Goal: Task Accomplishment & Management: Manage account settings

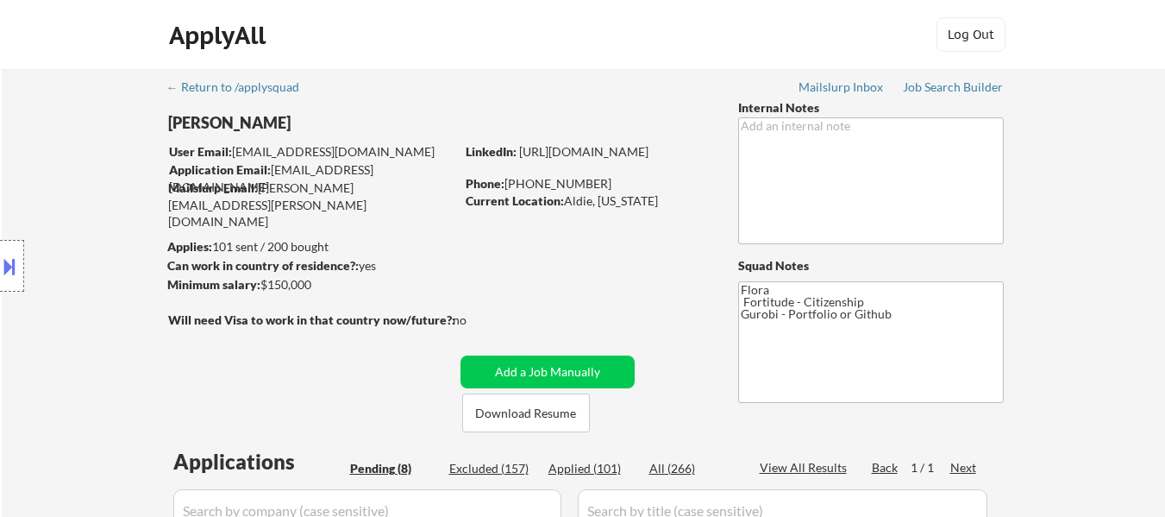
select select ""pending""
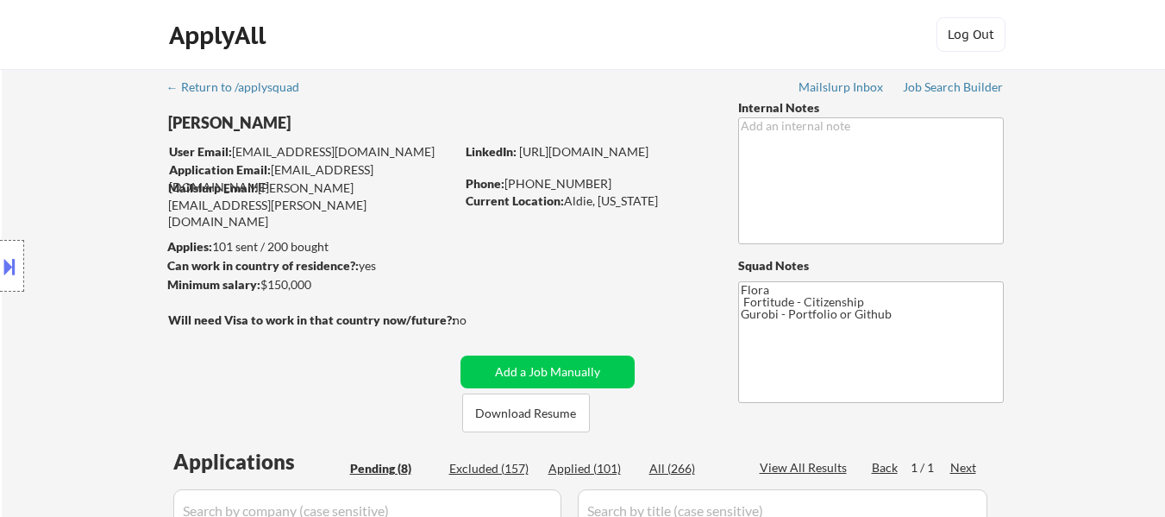
select select ""pending""
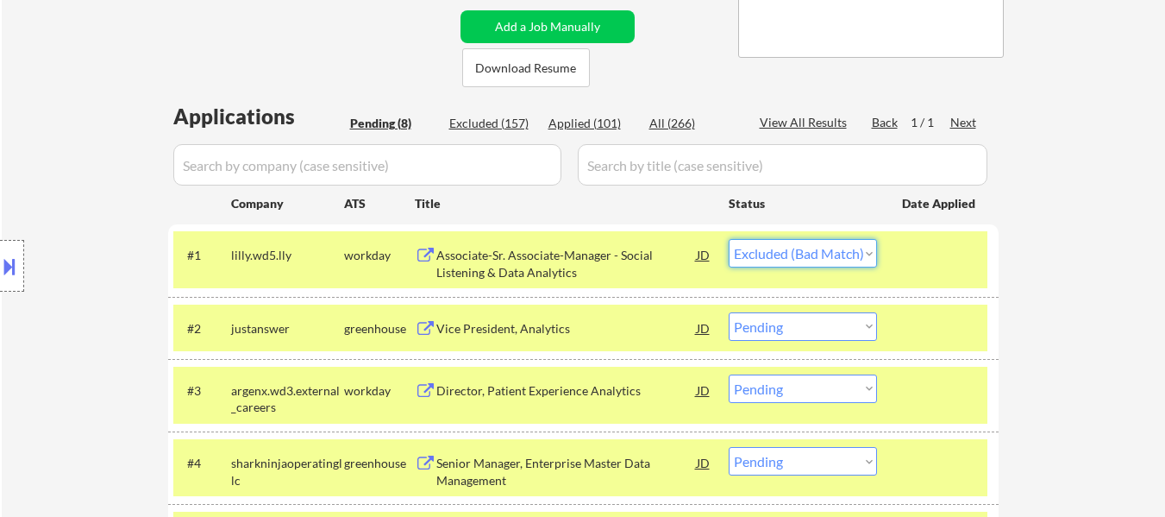
click at [729, 239] on select "Choose an option... Pending Applied Excluded (Questions) Excluded (Expired) Exc…" at bounding box center [803, 253] width 148 height 28
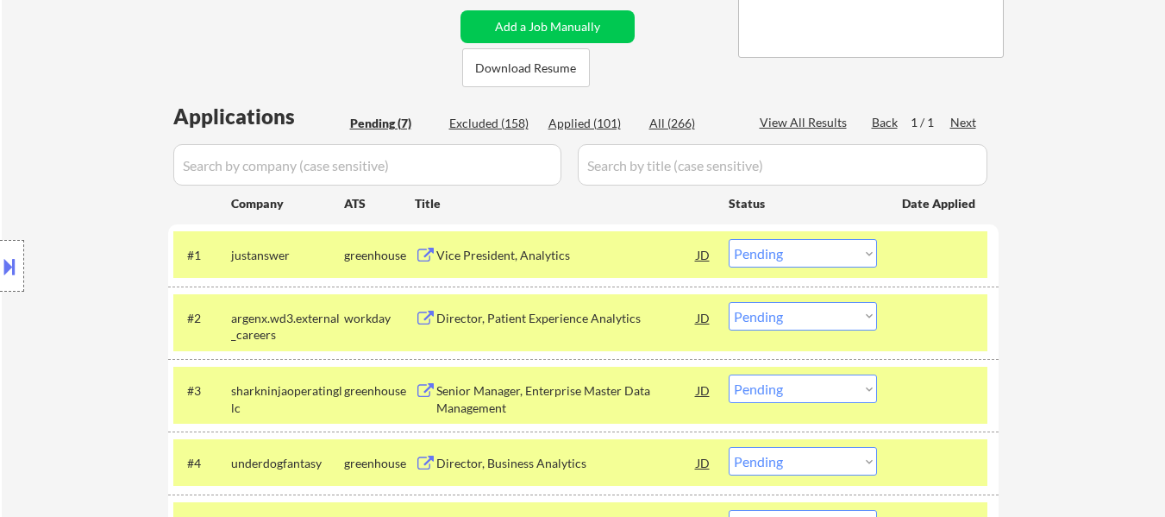
click at [505, 254] on div "Vice President, Analytics" at bounding box center [566, 255] width 260 height 17
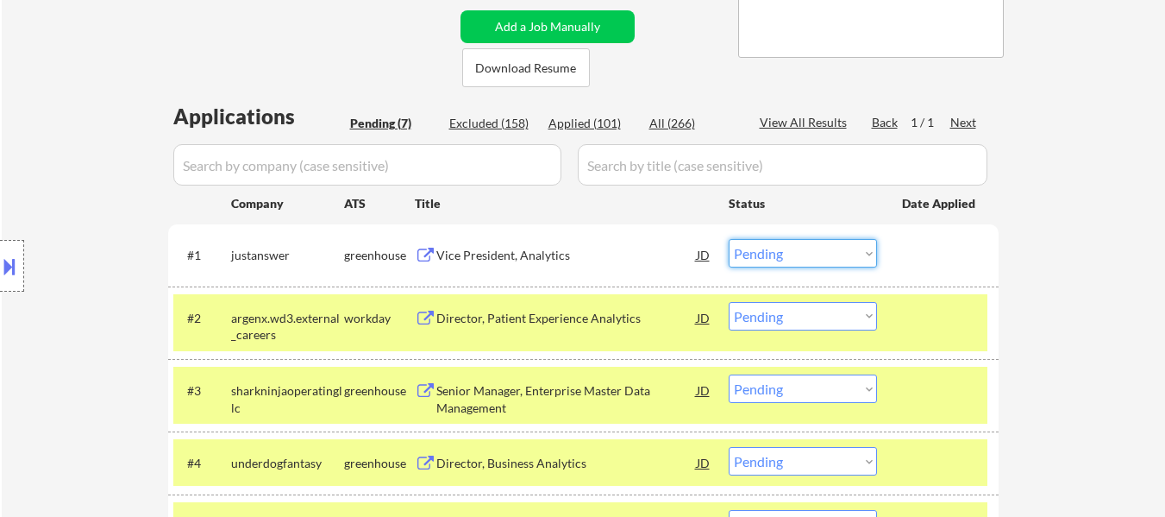
click at [815, 252] on select "Choose an option... Pending Applied Excluded (Questions) Excluded (Expired) Exc…" at bounding box center [803, 253] width 148 height 28
click at [729, 239] on select "Choose an option... Pending Applied Excluded (Questions) Excluded (Expired) Exc…" at bounding box center [803, 253] width 148 height 28
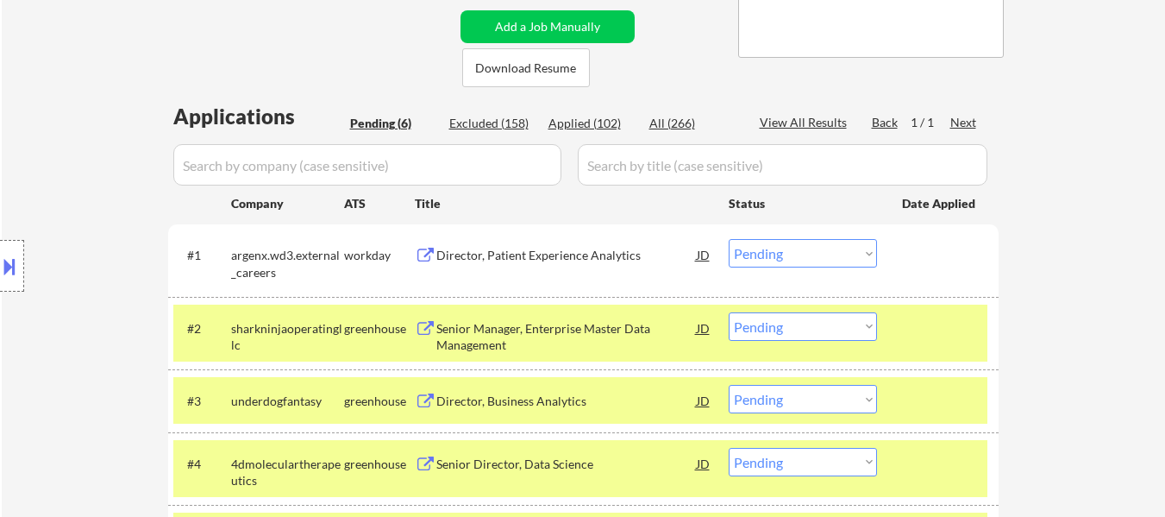
click at [563, 234] on div "#1 argenx.wd3.external_careers workday Director, Patient Experience Analytics J…" at bounding box center [580, 259] width 814 height 57
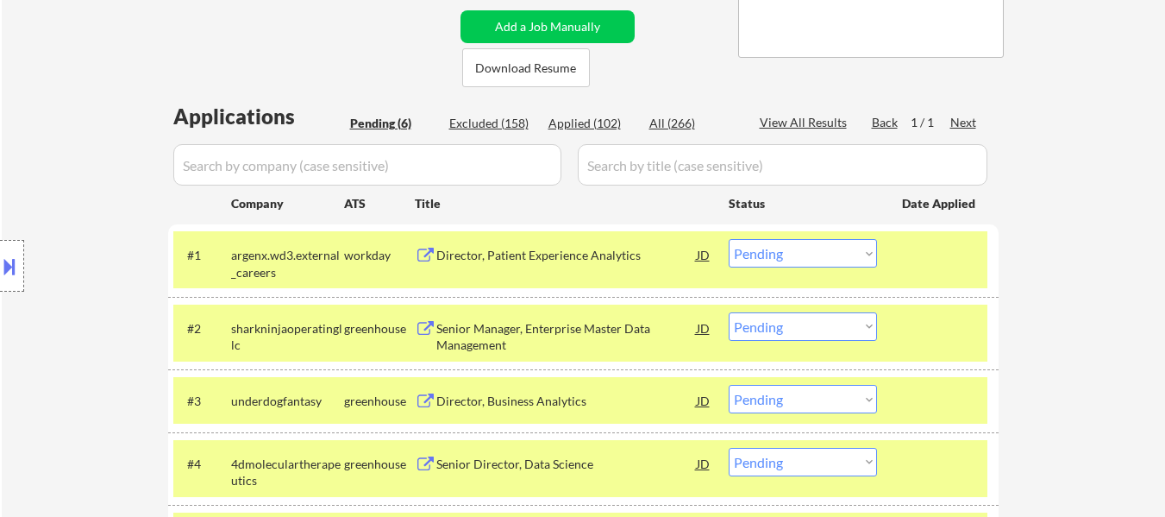
click at [573, 262] on div "Director, Patient Experience Analytics" at bounding box center [566, 255] width 260 height 17
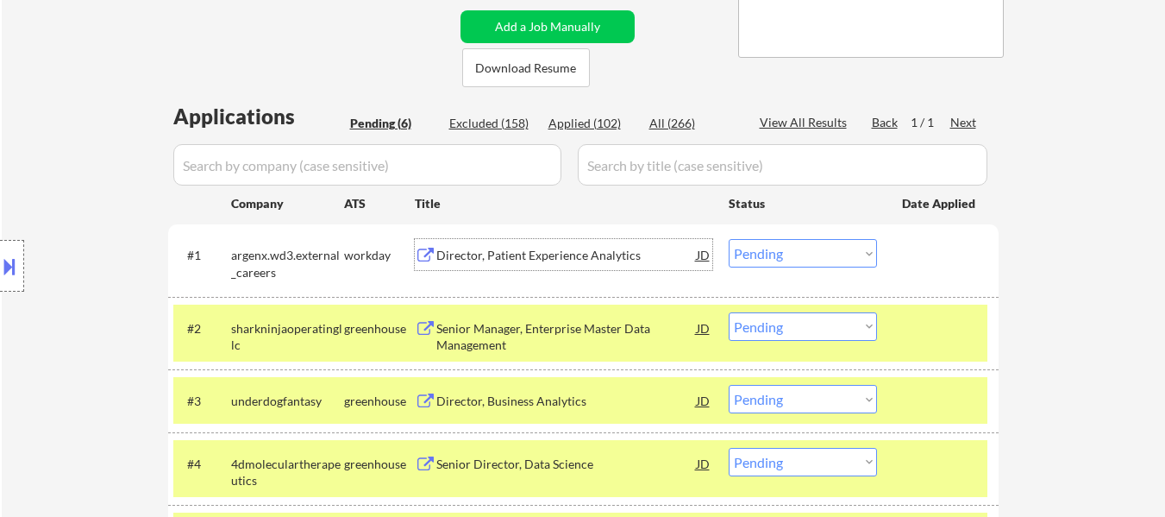
click at [561, 250] on div "Director, Patient Experience Analytics" at bounding box center [566, 255] width 260 height 17
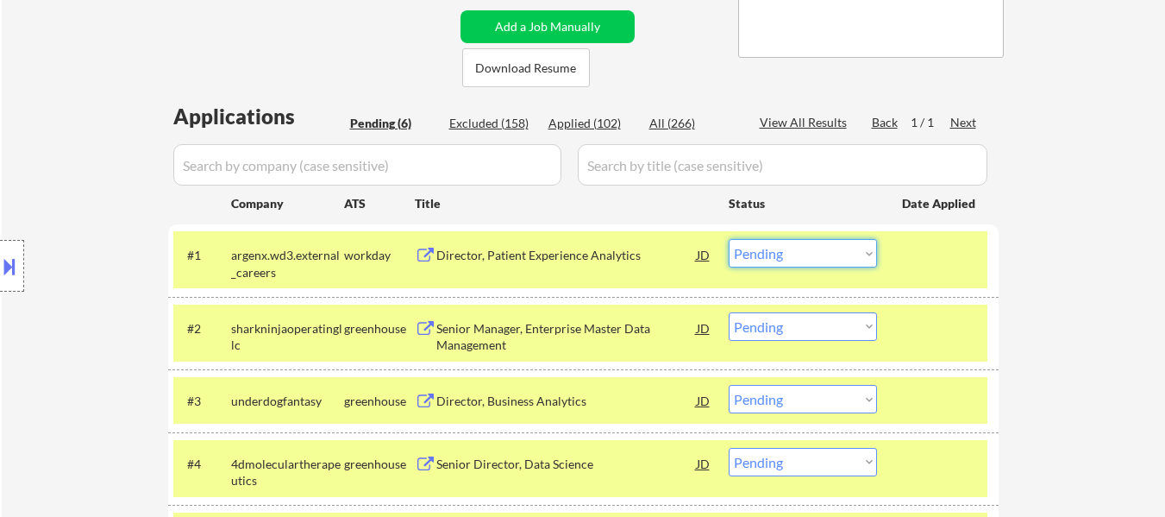
click at [851, 253] on select "Choose an option... Pending Applied Excluded (Questions) Excluded (Expired) Exc…" at bounding box center [803, 253] width 148 height 28
click at [729, 239] on select "Choose an option... Pending Applied Excluded (Questions) Excluded (Expired) Exc…" at bounding box center [803, 253] width 148 height 28
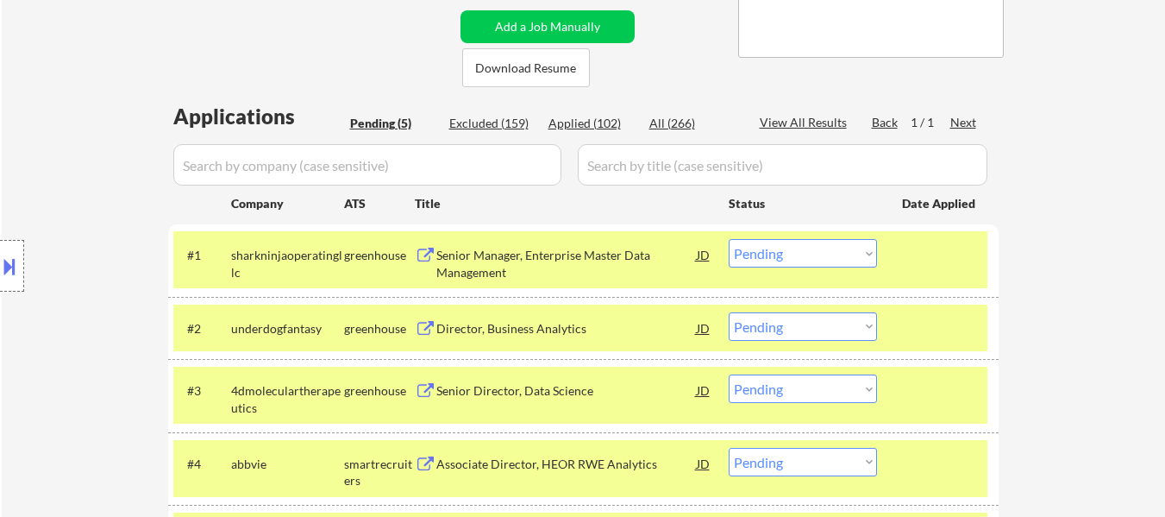
click at [607, 251] on div "Senior Manager, Enterprise Master Data Management" at bounding box center [566, 264] width 260 height 34
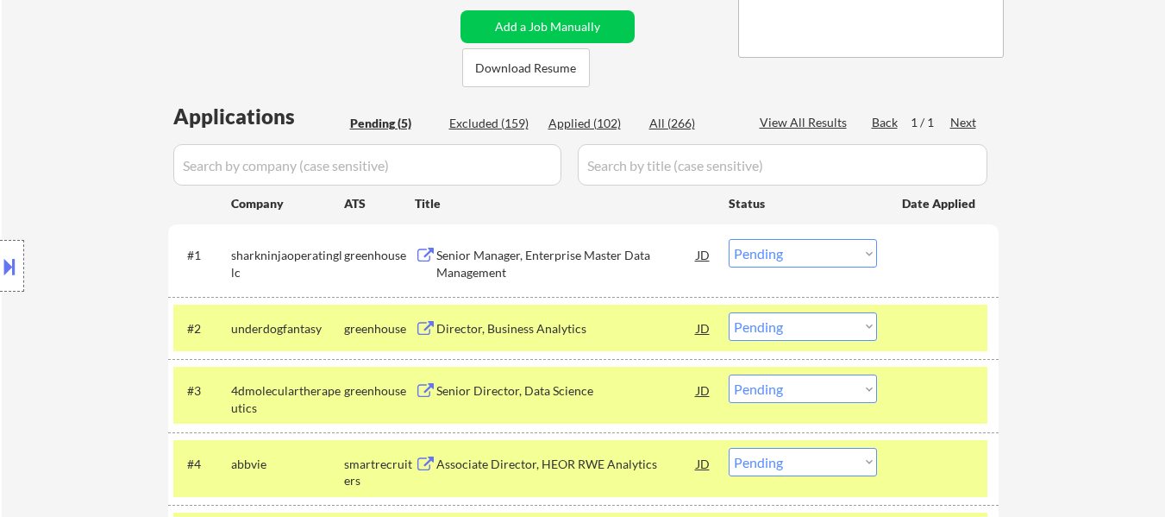
click at [9, 270] on button at bounding box center [9, 266] width 19 height 28
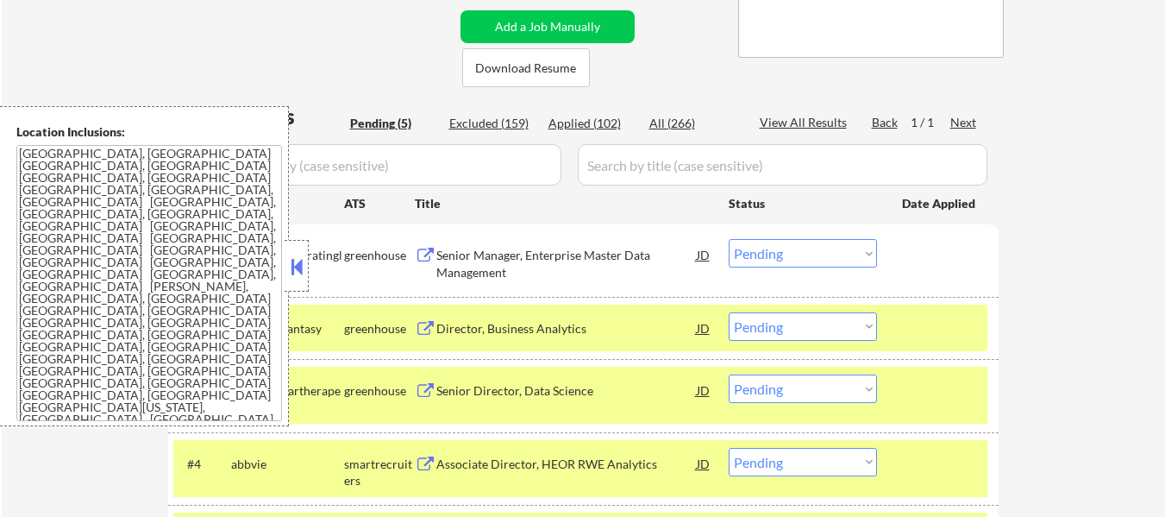
click at [298, 261] on button at bounding box center [296, 267] width 19 height 26
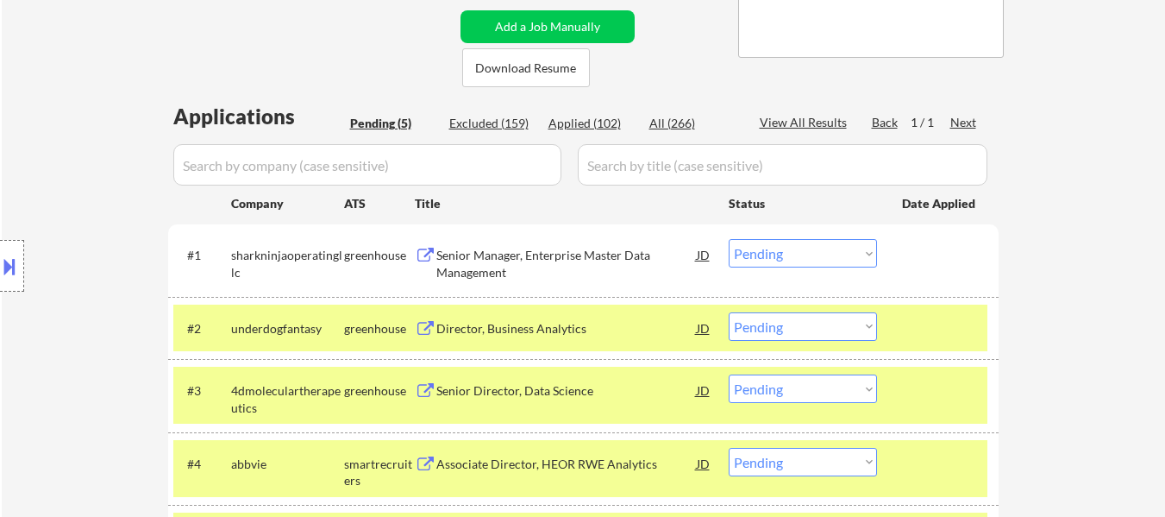
click at [780, 252] on select "Choose an option... Pending Applied Excluded (Questions) Excluded (Expired) Exc…" at bounding box center [803, 253] width 148 height 28
click at [729, 239] on select "Choose an option... Pending Applied Excluded (Questions) Excluded (Expired) Exc…" at bounding box center [803, 253] width 148 height 28
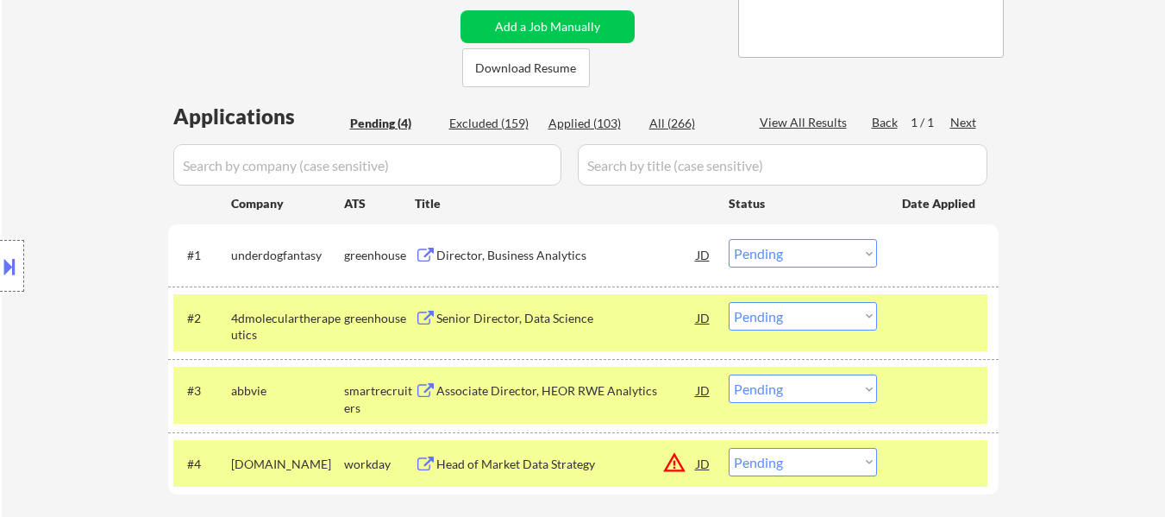
click at [551, 251] on div "Director, Business Analytics" at bounding box center [566, 255] width 260 height 17
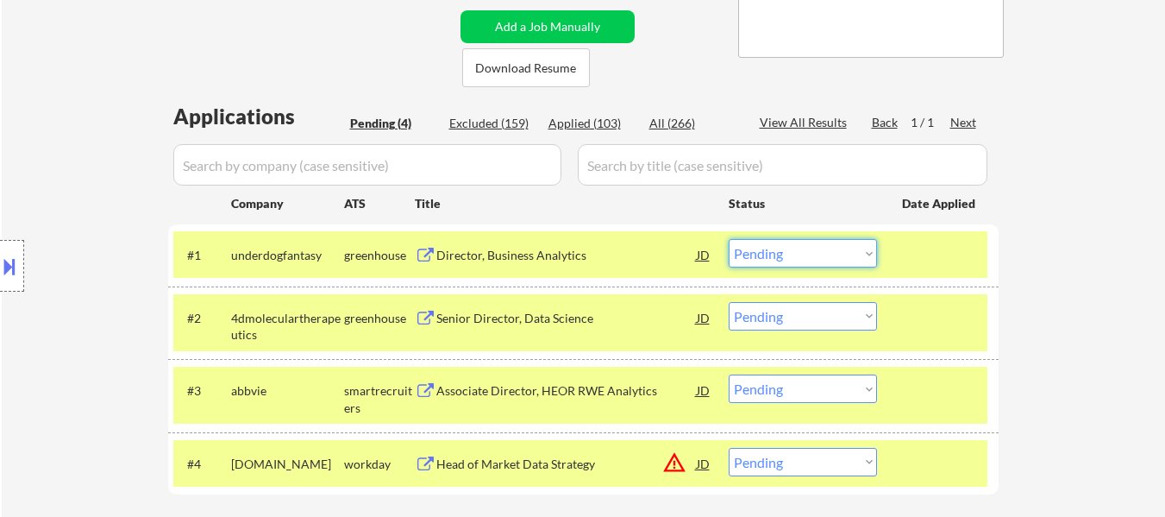
click at [841, 256] on select "Choose an option... Pending Applied Excluded (Questions) Excluded (Expired) Exc…" at bounding box center [803, 253] width 148 height 28
click at [729, 239] on select "Choose an option... Pending Applied Excluded (Questions) Excluded (Expired) Exc…" at bounding box center [803, 253] width 148 height 28
click at [495, 310] on div "Senior Director, Data Science" at bounding box center [566, 318] width 260 height 17
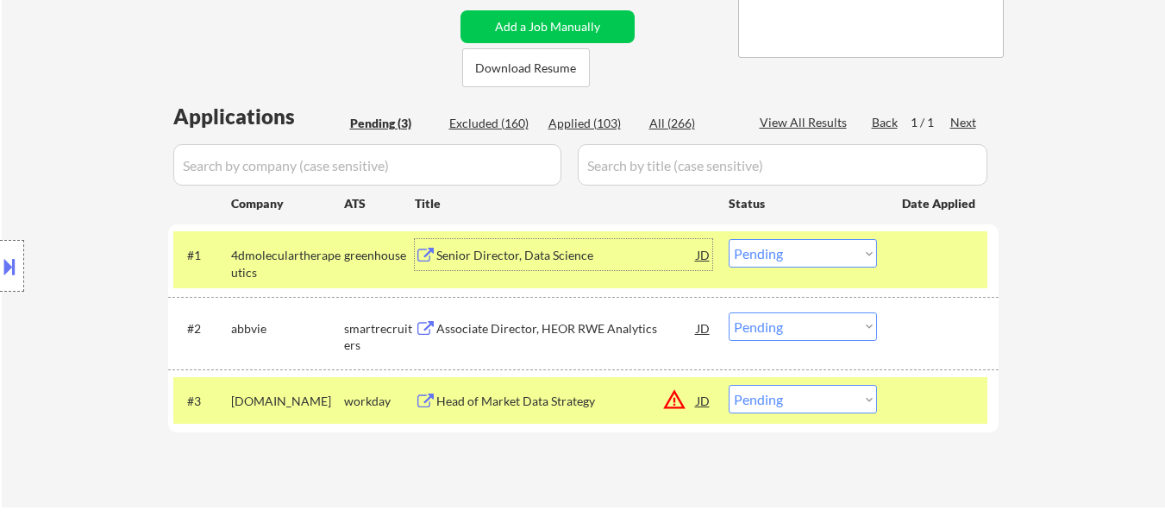
click at [480, 243] on div "Senior Director, Data Science" at bounding box center [566, 254] width 260 height 31
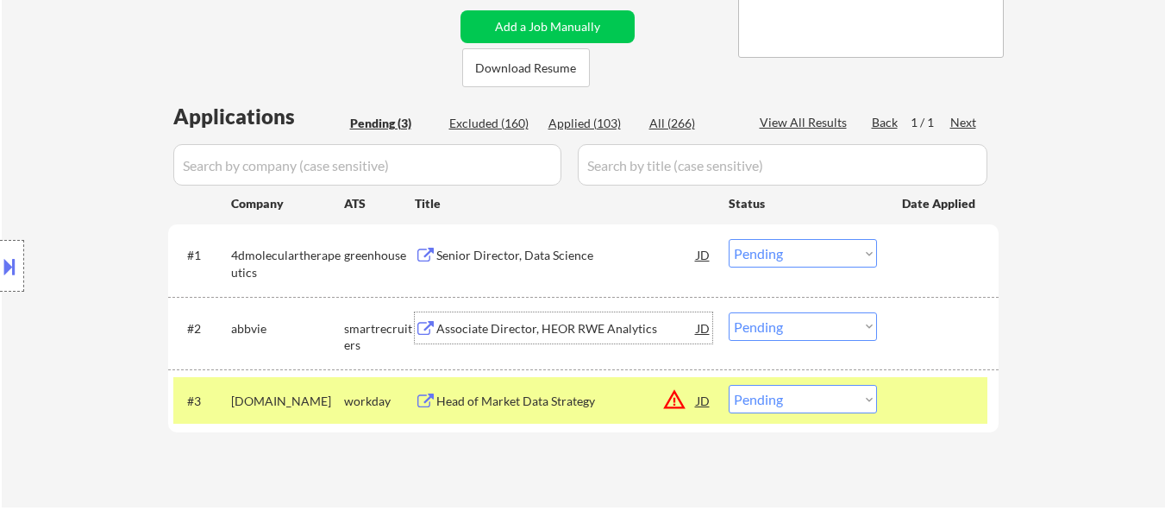
drag, startPoint x: 570, startPoint y: 325, endPoint x: 570, endPoint y: 315, distance: 10.3
click at [570, 316] on div "Associate Director, HEOR RWE Analytics" at bounding box center [566, 327] width 260 height 31
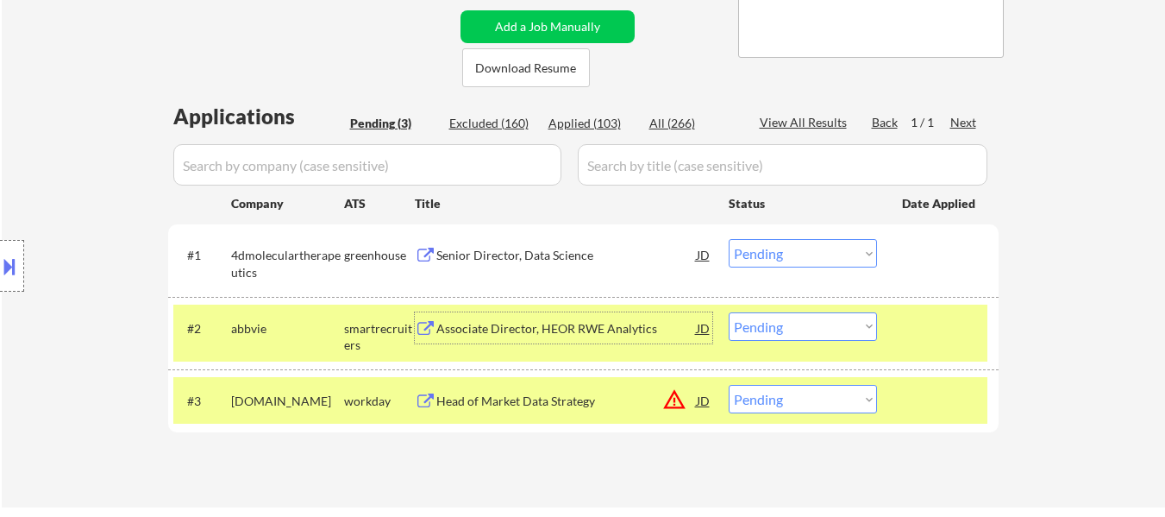
click at [769, 255] on select "Choose an option... Pending Applied Excluded (Questions) Excluded (Expired) Exc…" at bounding box center [803, 253] width 148 height 28
click at [729, 239] on select "Choose an option... Pending Applied Excluded (Questions) Excluded (Expired) Exc…" at bounding box center [803, 253] width 148 height 28
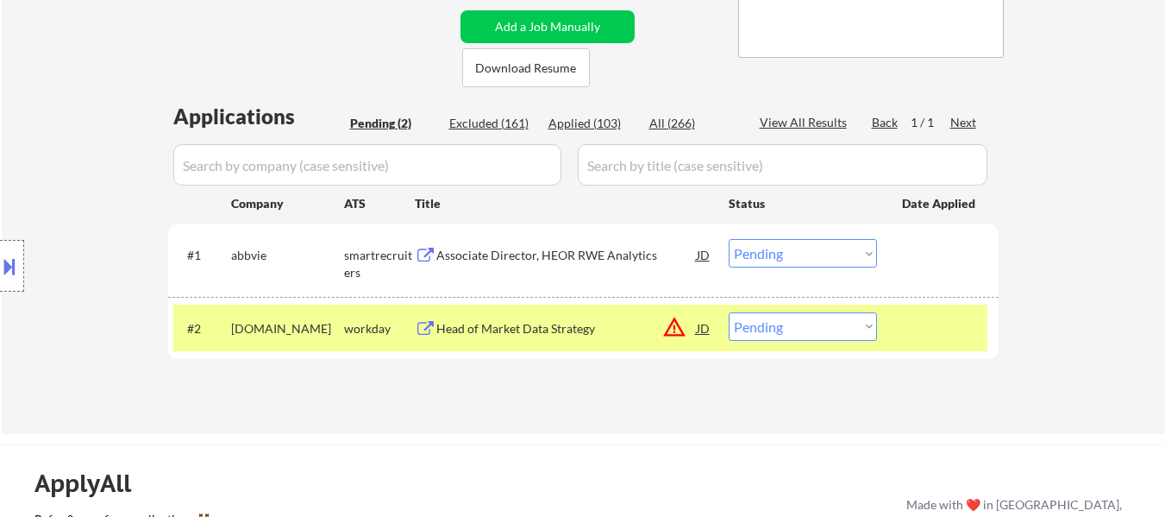
click at [841, 250] on select "Choose an option... Pending Applied Excluded (Questions) Excluded (Expired) Exc…" at bounding box center [803, 253] width 148 height 28
click at [729, 239] on select "Choose an option... Pending Applied Excluded (Questions) Excluded (Expired) Exc…" at bounding box center [803, 253] width 148 height 28
click at [545, 329] on div "Head of Market Data Strategy" at bounding box center [566, 328] width 260 height 17
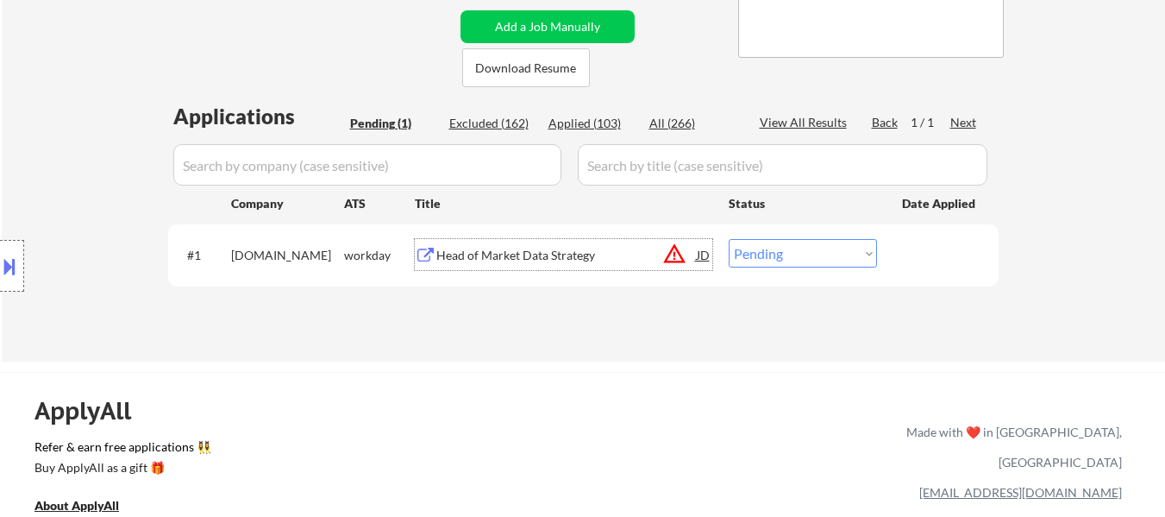
click at [503, 268] on div "Head of Market Data Strategy" at bounding box center [566, 254] width 260 height 31
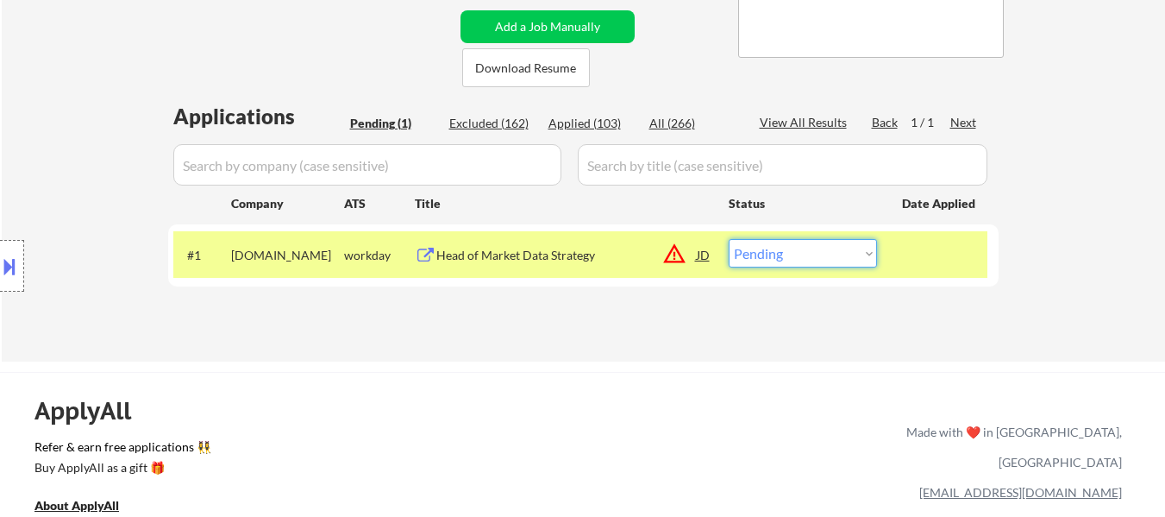
click at [762, 254] on select "Choose an option... Pending Applied Excluded (Questions) Excluded (Expired) Exc…" at bounding box center [803, 253] width 148 height 28
select select ""excluded__bad_match_""
click at [729, 239] on select "Choose an option... Pending Applied Excluded (Questions) Excluded (Expired) Exc…" at bounding box center [803, 253] width 148 height 28
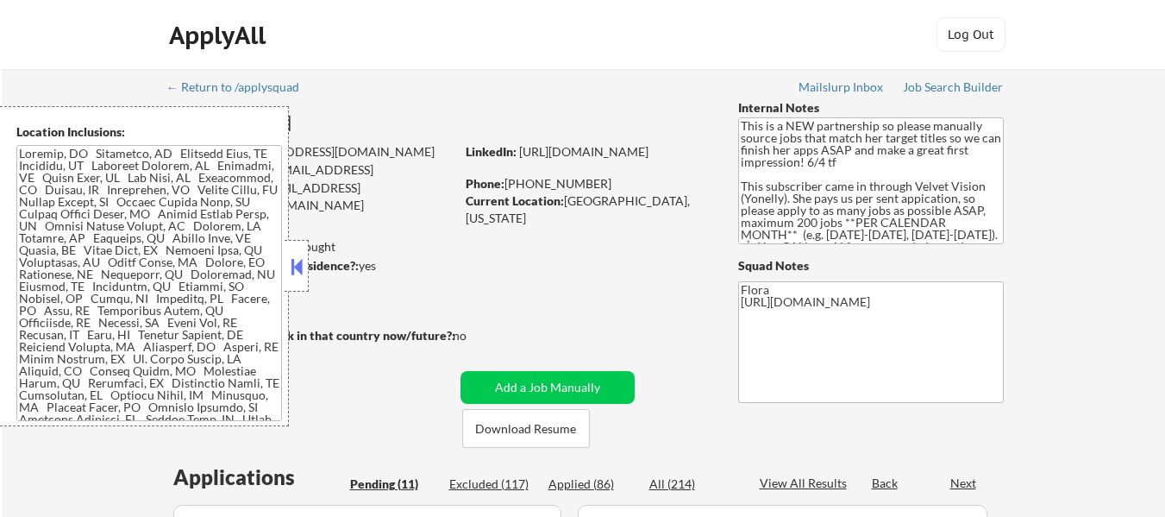
select select ""pending""
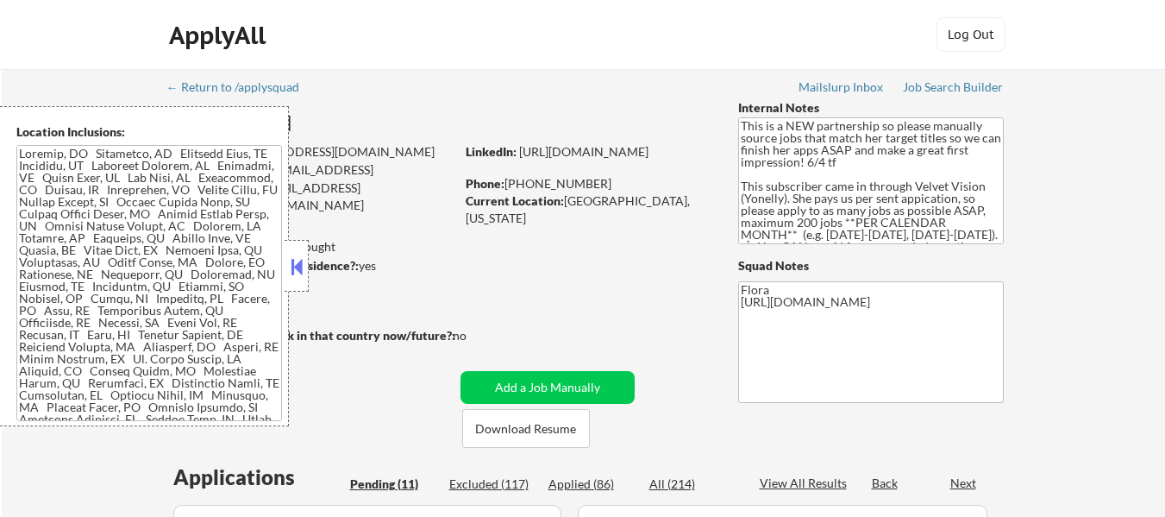
select select ""pending""
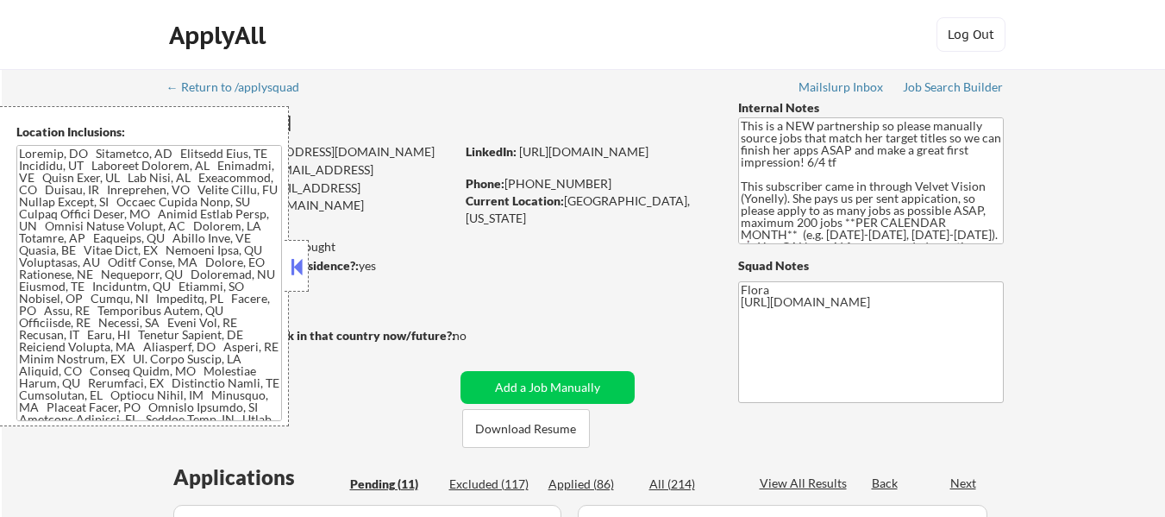
select select ""pending""
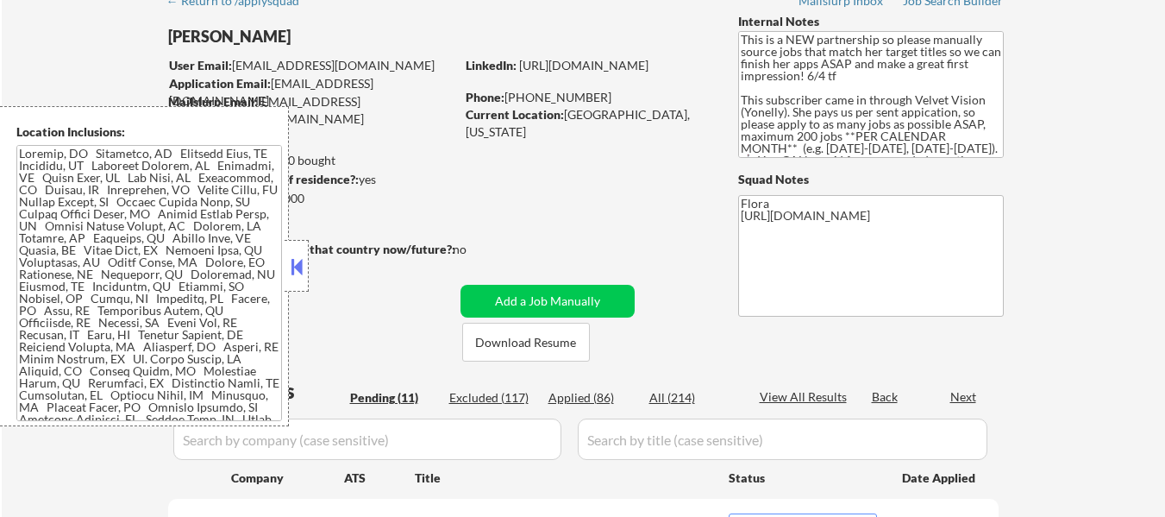
click at [299, 265] on button at bounding box center [296, 267] width 19 height 26
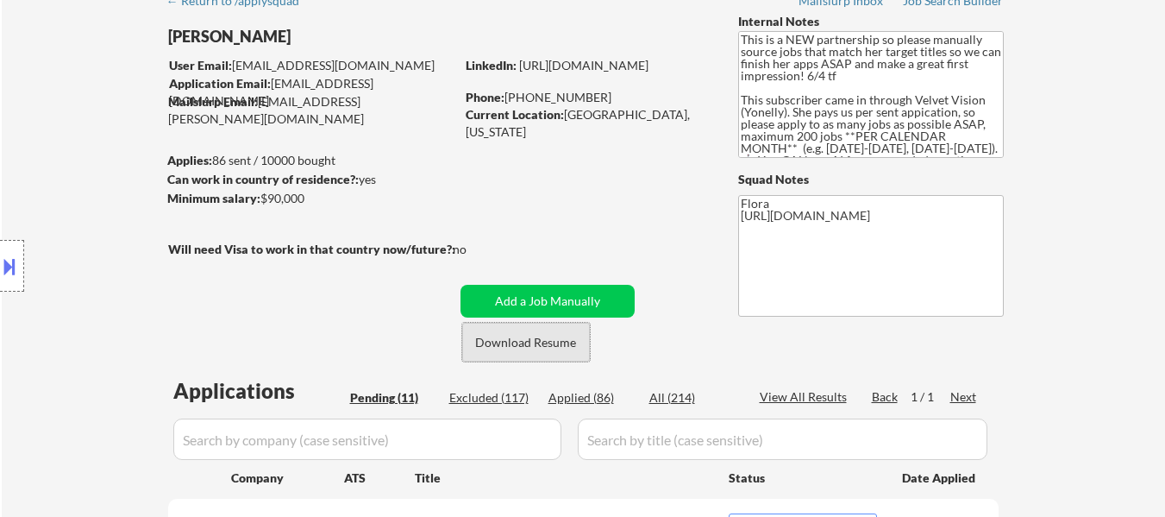
click at [545, 347] on button "Download Resume" at bounding box center [526, 342] width 128 height 39
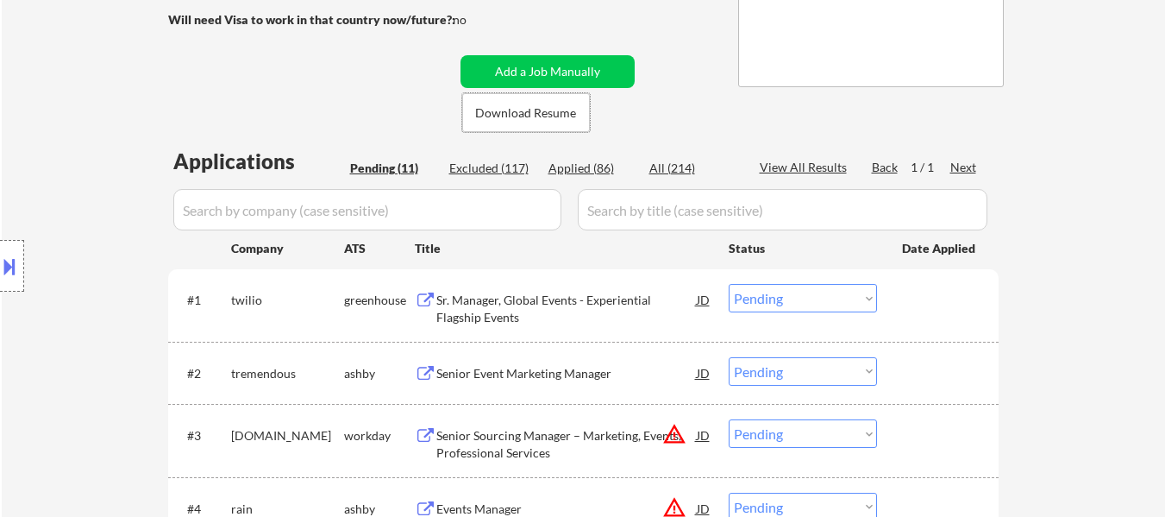
scroll to position [345, 0]
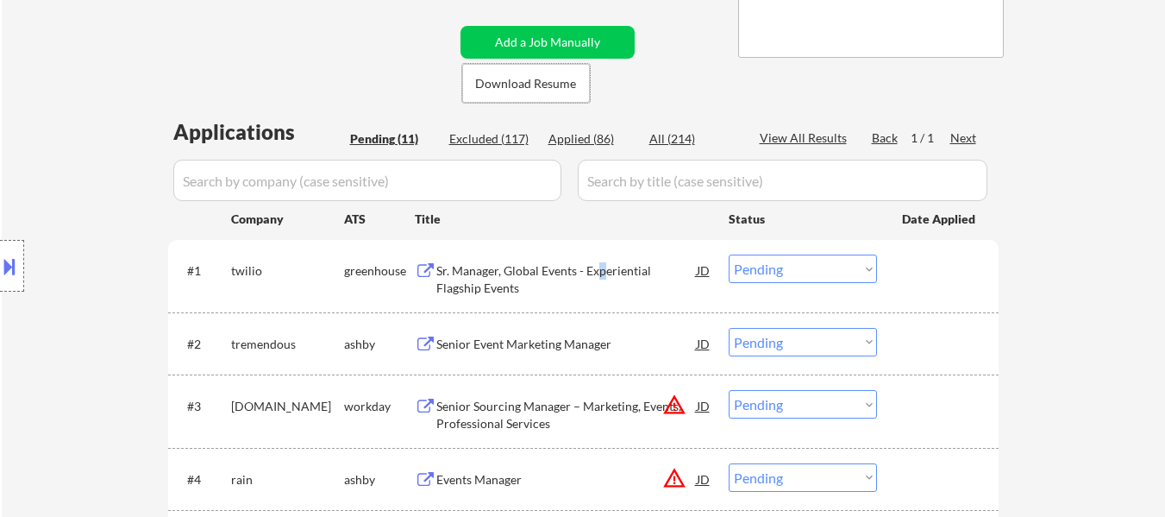
click at [602, 265] on div "Sr. Manager, Global Events - Experiential Flagship Events" at bounding box center [566, 279] width 260 height 34
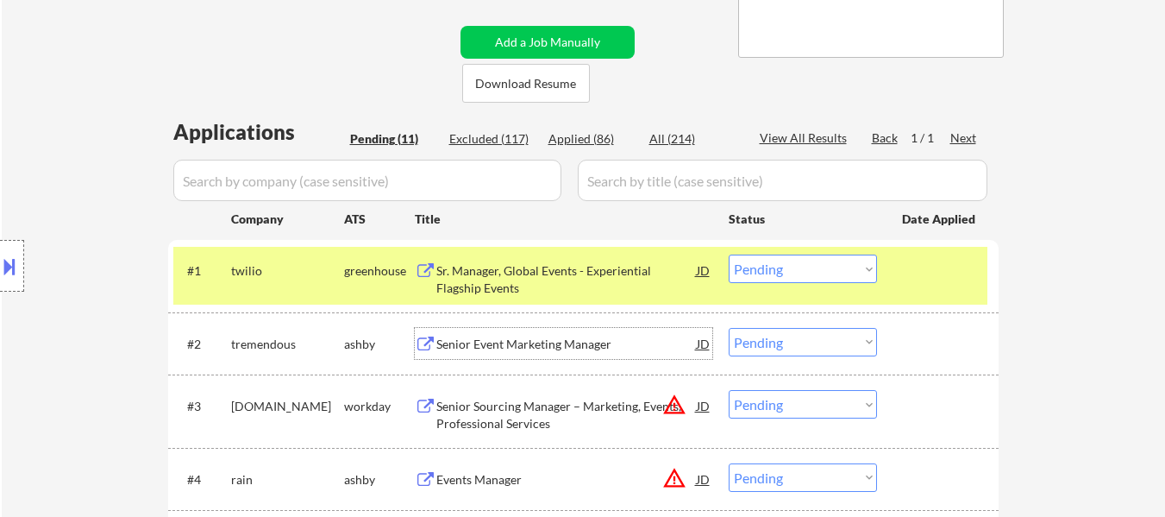
click at [555, 342] on div "Senior Event Marketing Manager" at bounding box center [566, 343] width 260 height 17
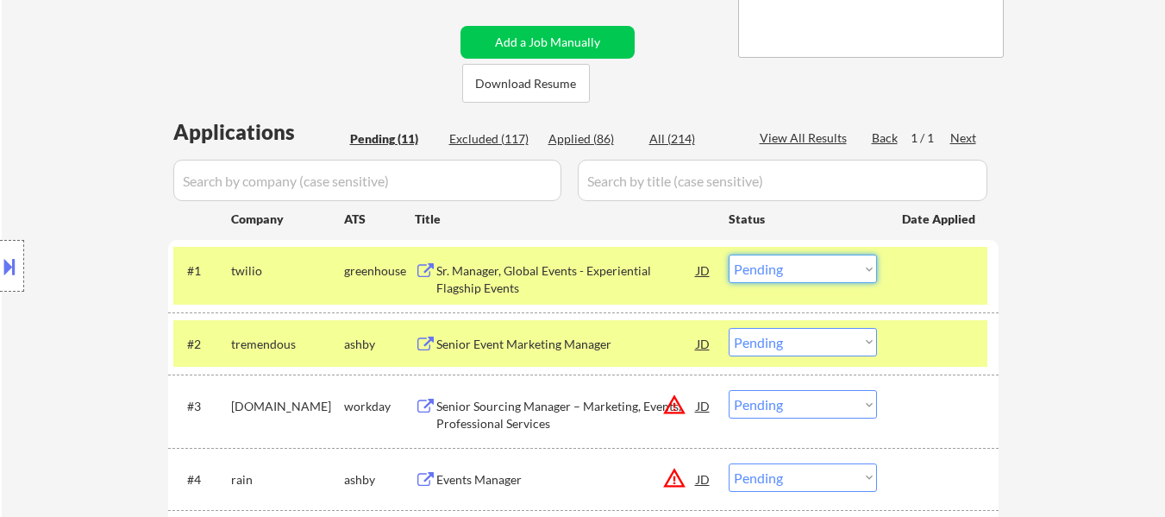
click at [773, 276] on select "Choose an option... Pending Applied Excluded (Questions) Excluded (Expired) Exc…" at bounding box center [803, 268] width 148 height 28
click at [729, 254] on select "Choose an option... Pending Applied Excluded (Questions) Excluded (Expired) Exc…" at bounding box center [803, 268] width 148 height 28
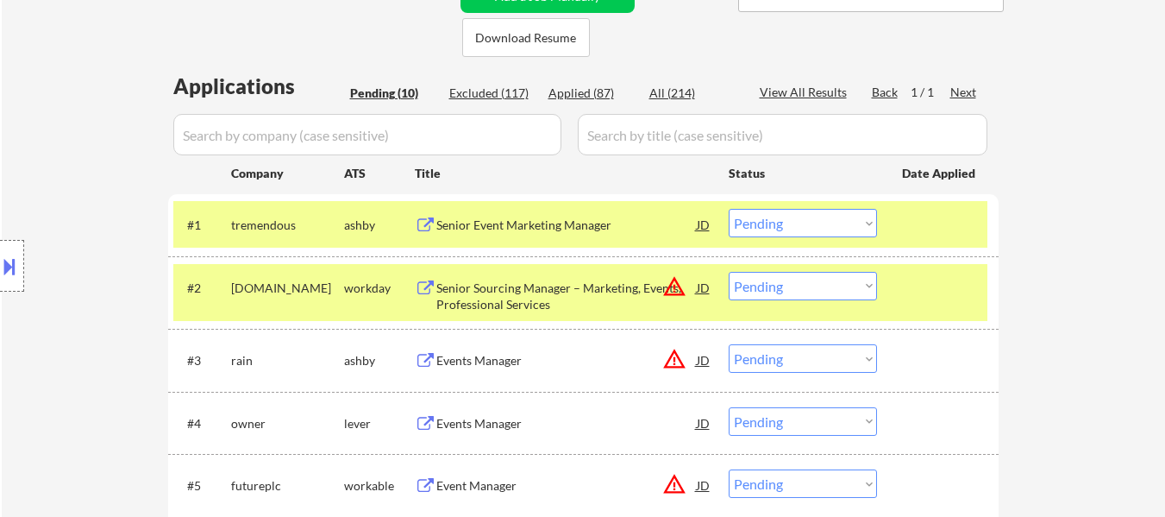
scroll to position [431, 0]
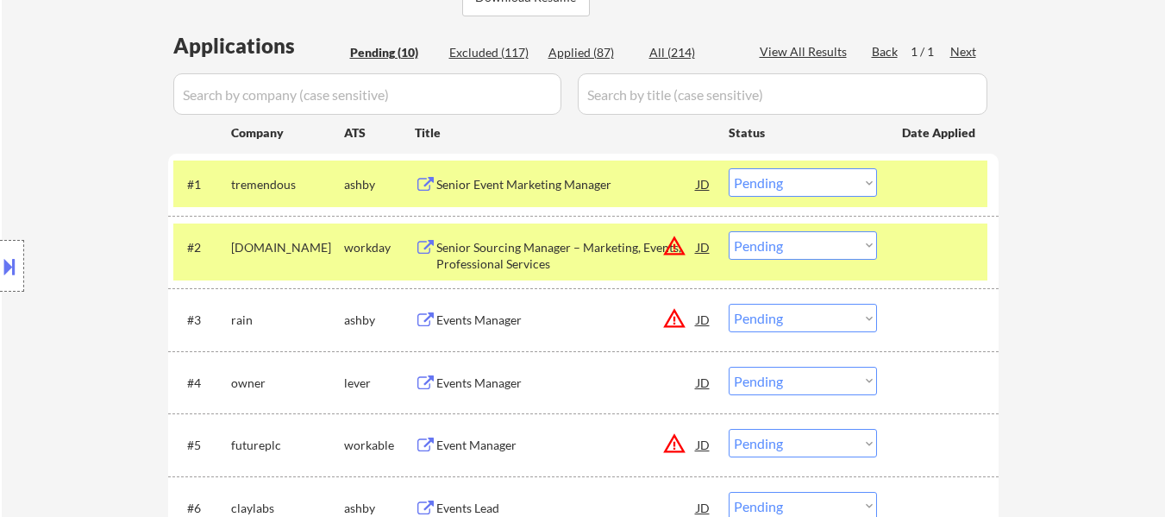
click at [966, 255] on div at bounding box center [940, 246] width 76 height 31
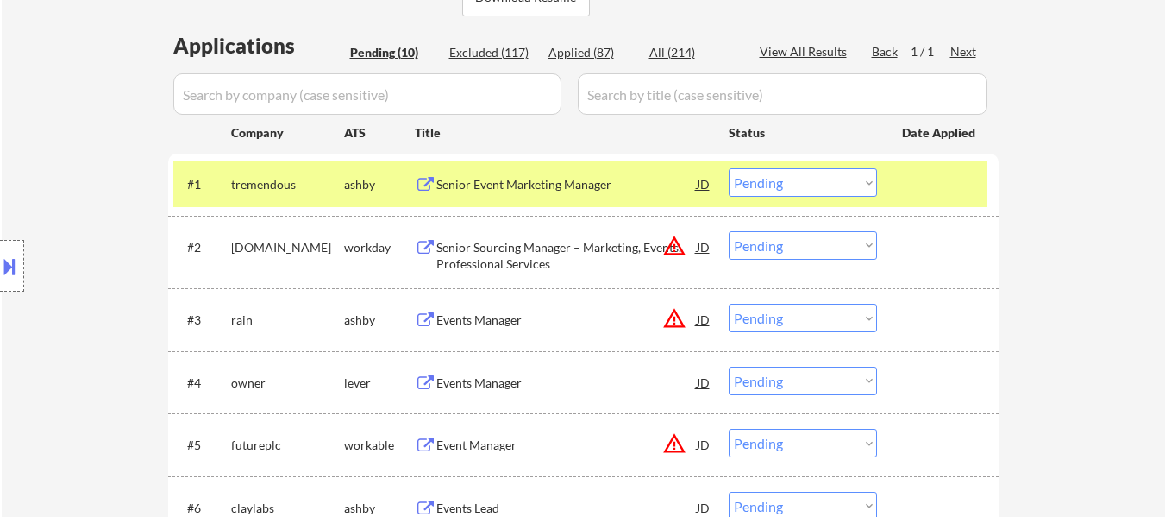
click at [583, 248] on div "Senior Sourcing Manager – Marketing, Events, Professional Services" at bounding box center [566, 256] width 260 height 34
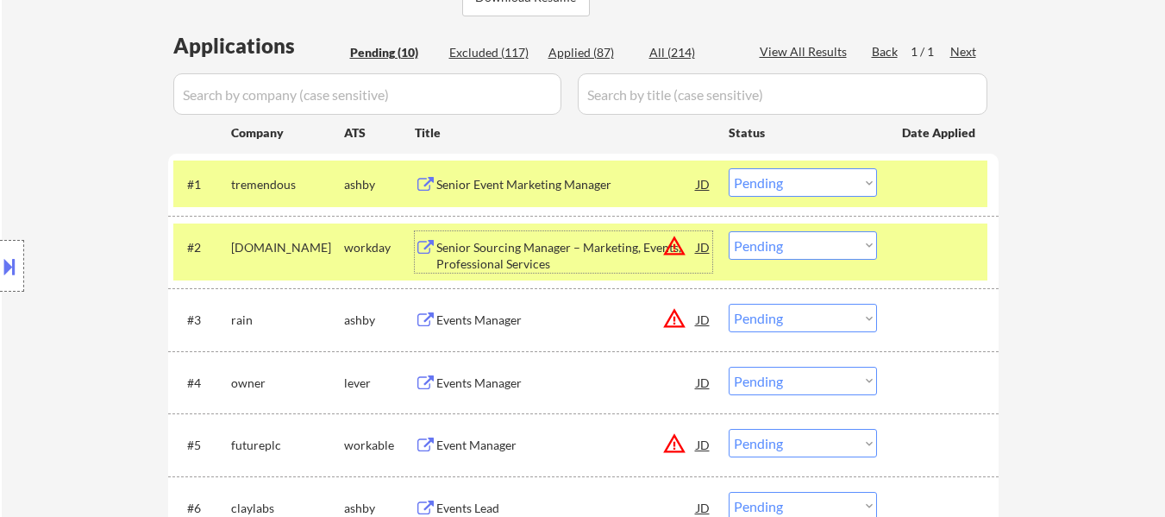
click at [762, 179] on select "Choose an option... Pending Applied Excluded (Questions) Excluded (Expired) Exc…" at bounding box center [803, 182] width 148 height 28
click at [729, 168] on select "Choose an option... Pending Applied Excluded (Questions) Excluded (Expired) Exc…" at bounding box center [803, 182] width 148 height 28
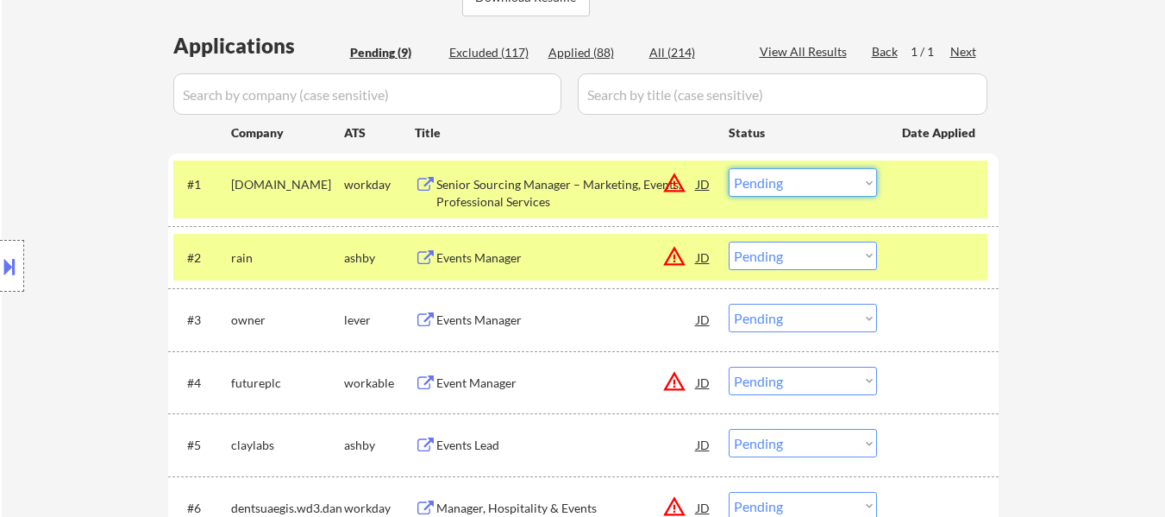
drag, startPoint x: 828, startPoint y: 179, endPoint x: 836, endPoint y: 196, distance: 18.1
click at [828, 179] on select "Choose an option... Pending Applied Excluded (Questions) Excluded (Expired) Exc…" at bounding box center [803, 182] width 148 height 28
click at [729, 168] on select "Choose an option... Pending Applied Excluded (Questions) Excluded (Expired) Exc…" at bounding box center [803, 182] width 148 height 28
click at [508, 259] on div "Events Manager" at bounding box center [566, 257] width 260 height 17
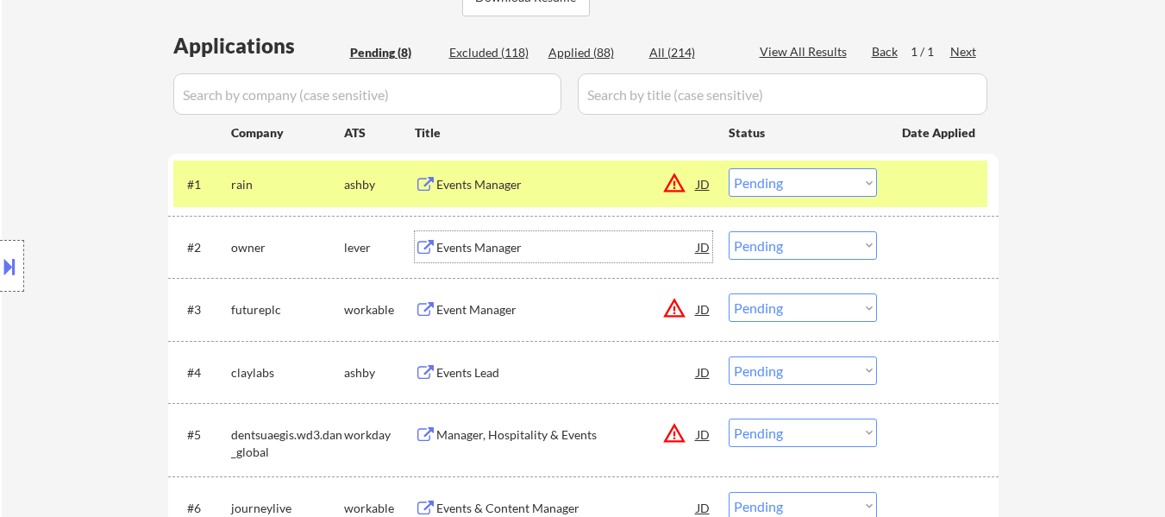
click at [494, 249] on div "Events Manager" at bounding box center [566, 247] width 260 height 17
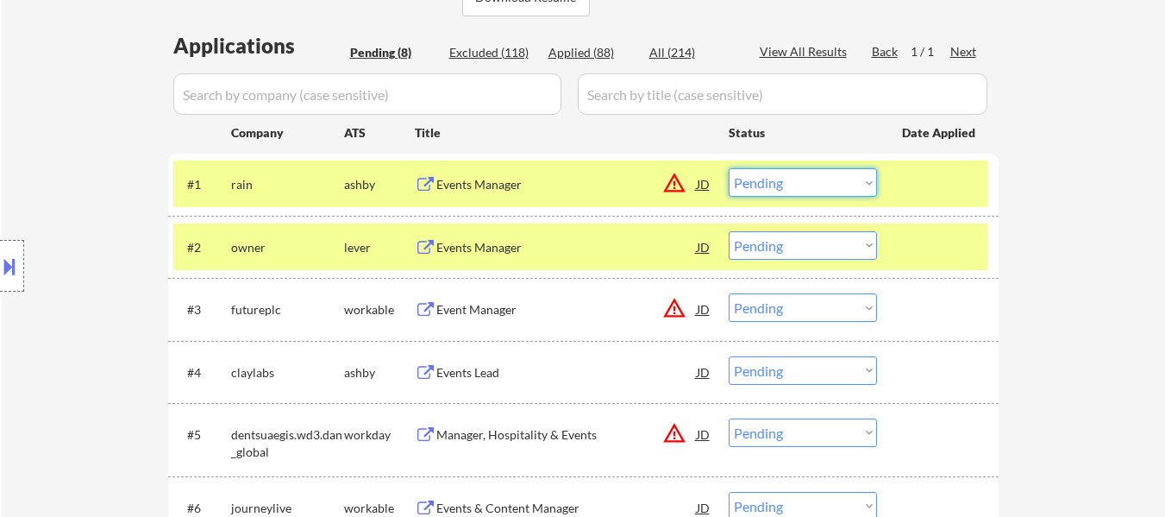
click at [790, 179] on select "Choose an option... Pending Applied Excluded (Questions) Excluded (Expired) Exc…" at bounding box center [803, 182] width 148 height 28
click at [729, 168] on select "Choose an option... Pending Applied Excluded (Questions) Excluded (Expired) Exc…" at bounding box center [803, 182] width 148 height 28
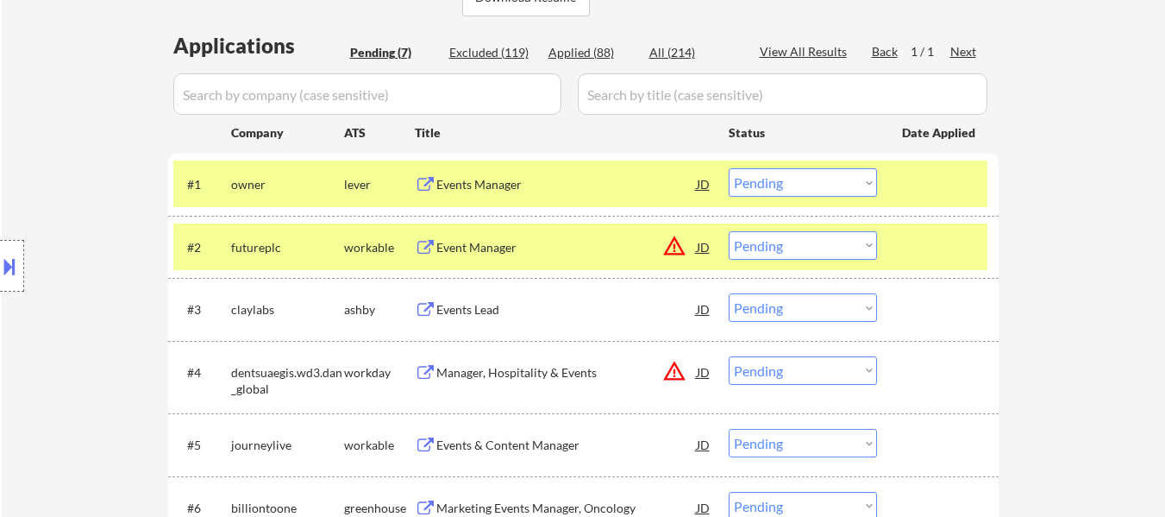
click at [910, 250] on div at bounding box center [940, 246] width 76 height 31
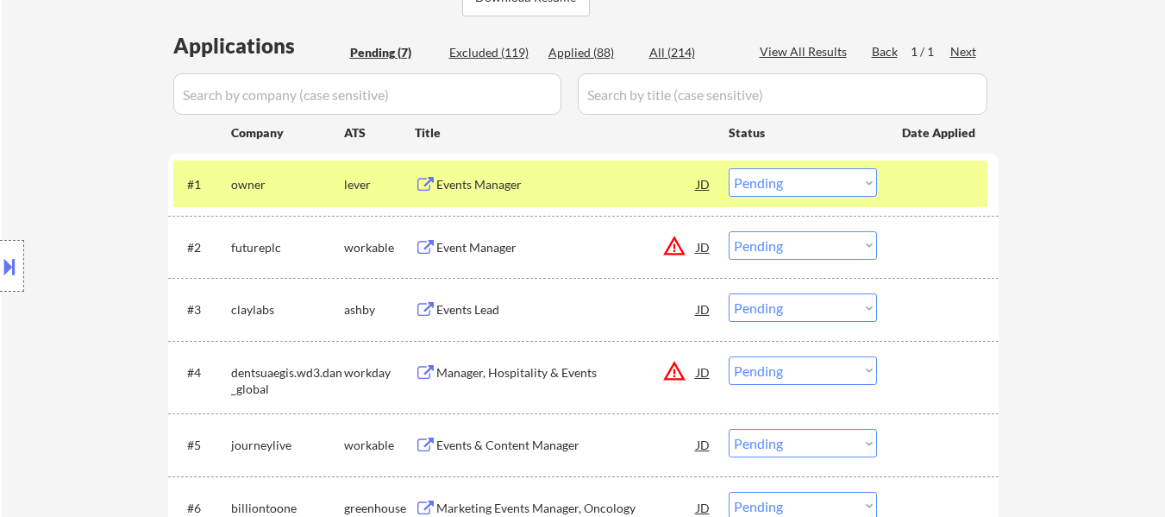
click at [561, 245] on div "Event Manager" at bounding box center [566, 247] width 260 height 17
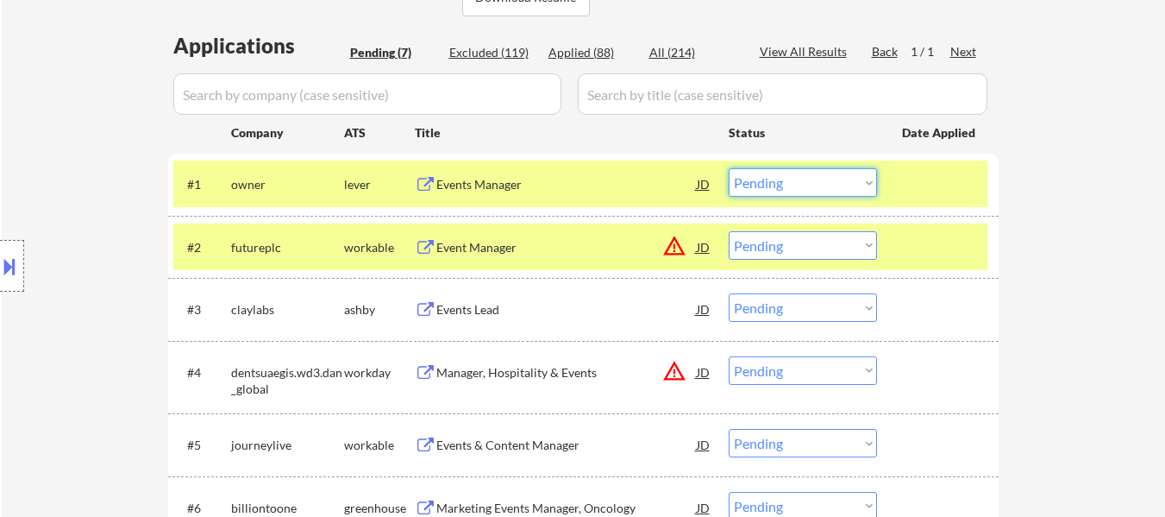
click at [823, 174] on select "Choose an option... Pending Applied Excluded (Questions) Excluded (Expired) Exc…" at bounding box center [803, 182] width 148 height 28
click at [729, 168] on select "Choose an option... Pending Applied Excluded (Questions) Excluded (Expired) Exc…" at bounding box center [803, 182] width 148 height 28
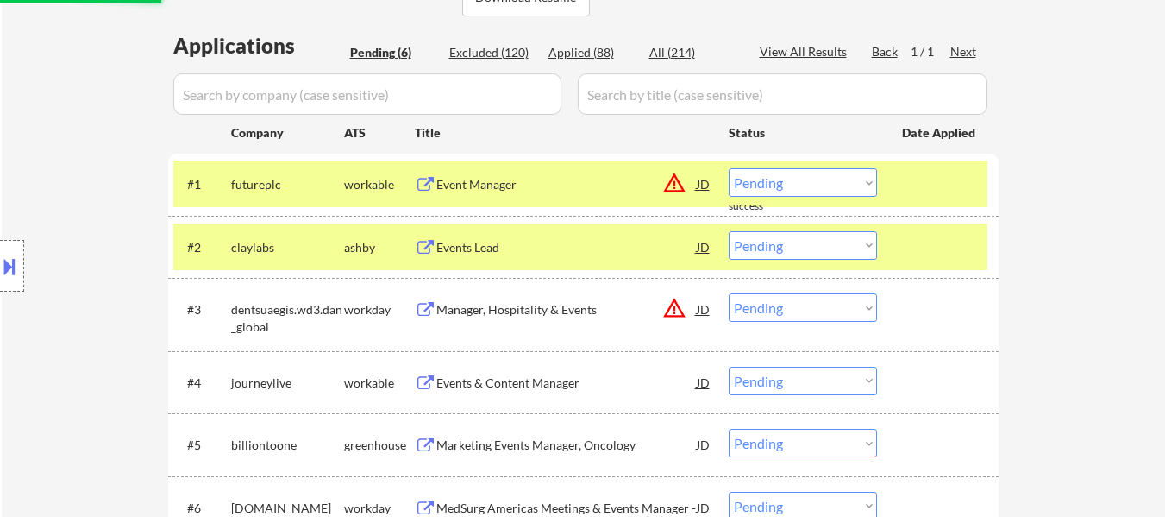
click at [937, 250] on div at bounding box center [940, 246] width 76 height 31
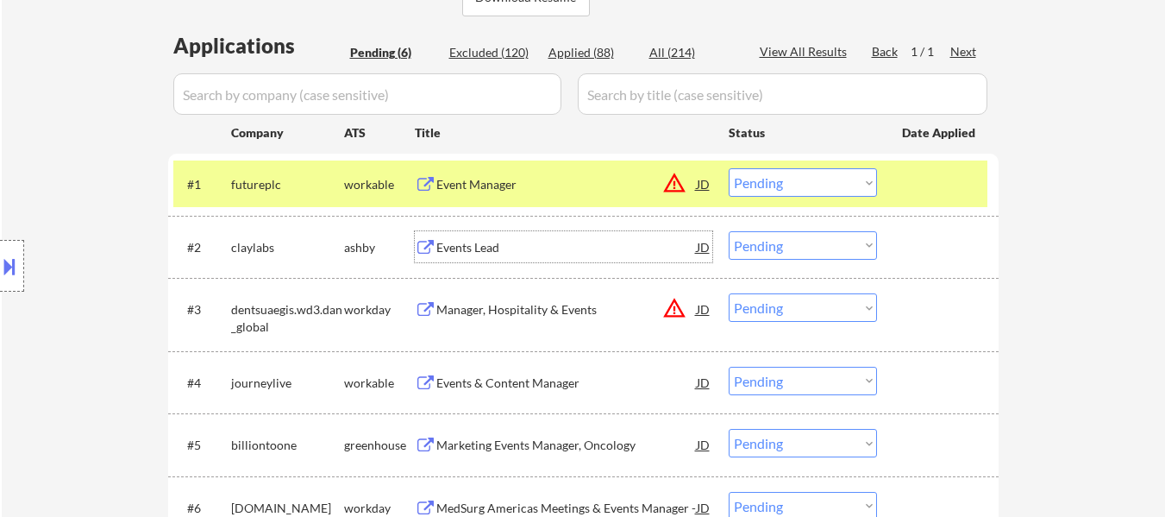
click at [500, 245] on div "Events Lead" at bounding box center [566, 247] width 260 height 17
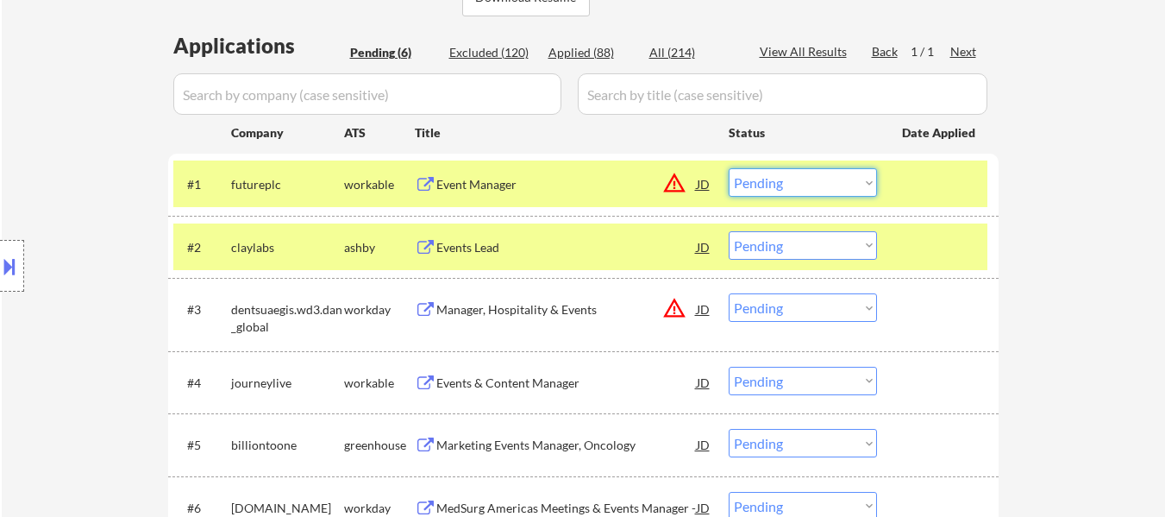
click at [792, 187] on select "Choose an option... Pending Applied Excluded (Questions) Excluded (Expired) Exc…" at bounding box center [803, 182] width 148 height 28
click at [729, 168] on select "Choose an option... Pending Applied Excluded (Questions) Excluded (Expired) Exc…" at bounding box center [803, 182] width 148 height 28
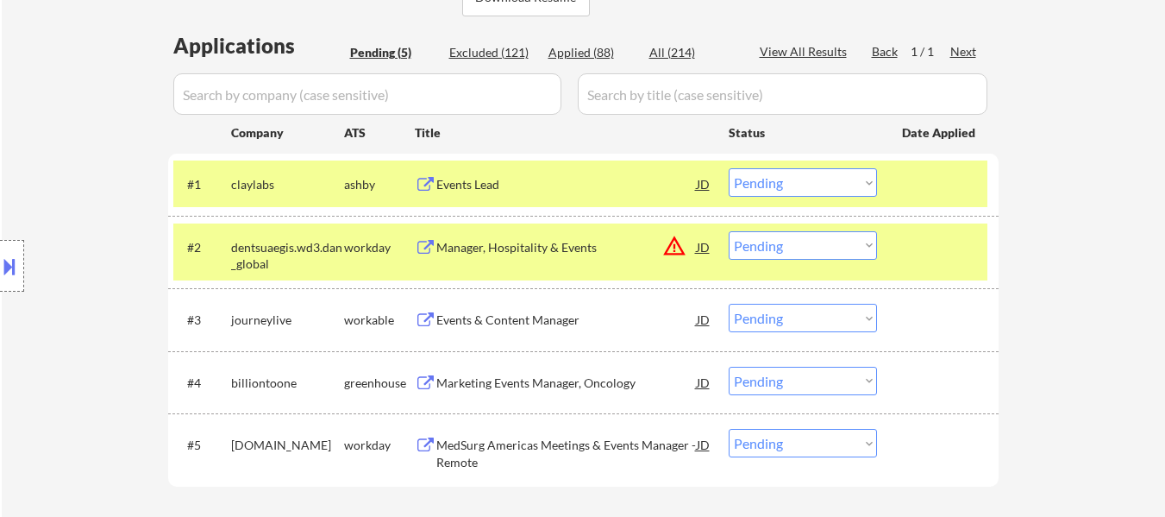
click at [917, 255] on div at bounding box center [940, 246] width 76 height 31
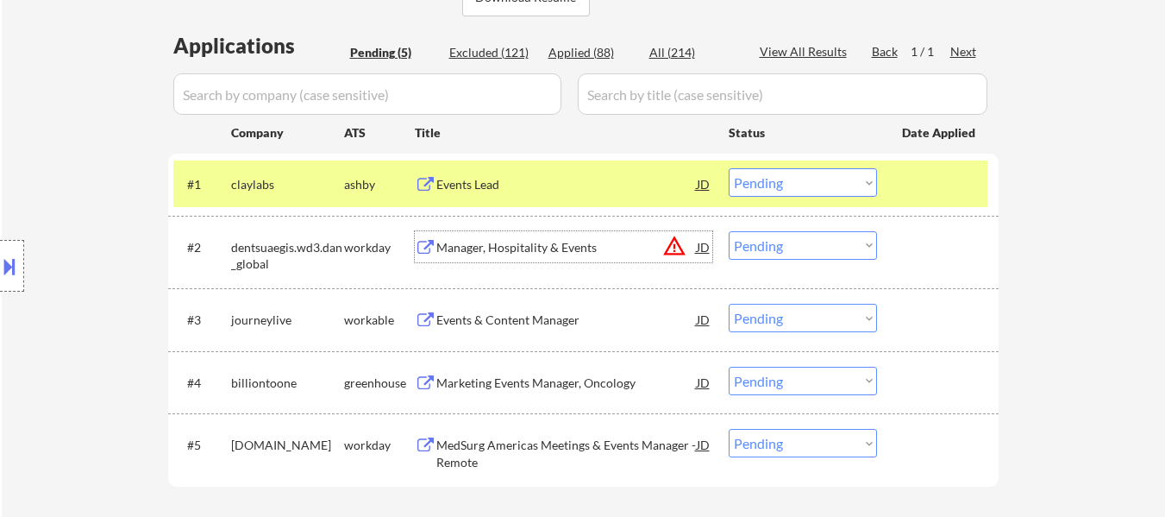
click at [553, 252] on div "Manager, Hospitality & Events" at bounding box center [566, 247] width 260 height 17
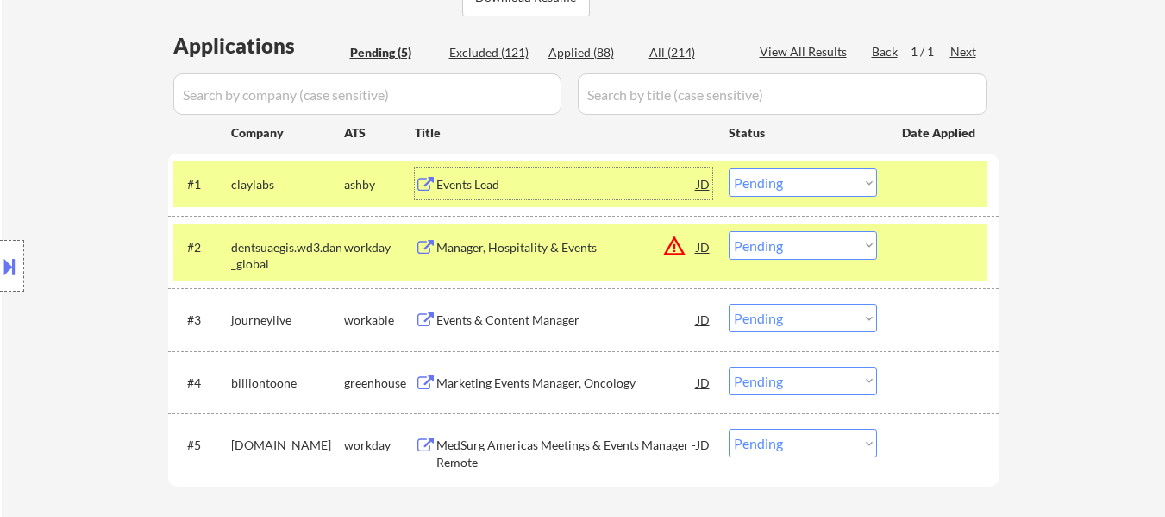
click at [488, 186] on div "Events Lead" at bounding box center [566, 184] width 260 height 17
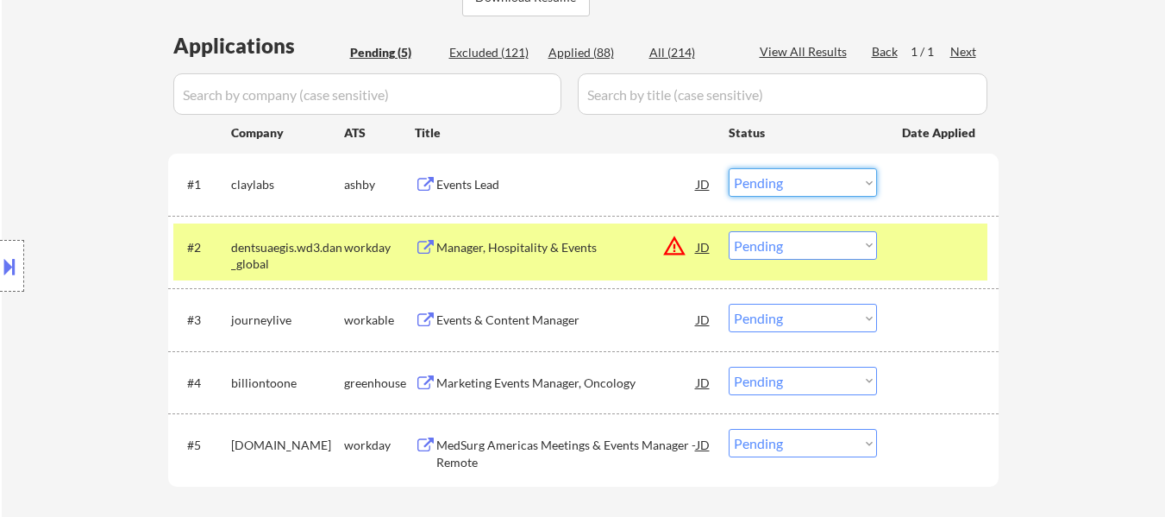
click at [793, 186] on select "Choose an option... Pending Applied Excluded (Questions) Excluded (Expired) Exc…" at bounding box center [803, 182] width 148 height 28
click at [729, 168] on select "Choose an option... Pending Applied Excluded (Questions) Excluded (Expired) Exc…" at bounding box center [803, 182] width 148 height 28
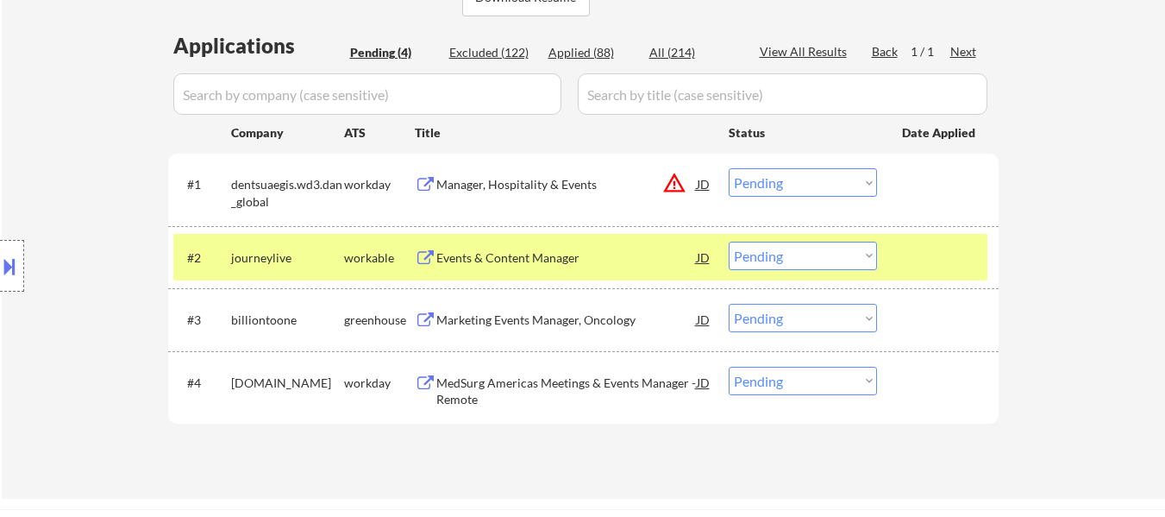
click at [833, 176] on select "Choose an option... Pending Applied Excluded (Questions) Excluded (Expired) Exc…" at bounding box center [803, 182] width 148 height 28
click at [729, 168] on select "Choose an option... Pending Applied Excluded (Questions) Excluded (Expired) Exc…" at bounding box center [803, 182] width 148 height 28
click at [927, 264] on div at bounding box center [940, 256] width 76 height 31
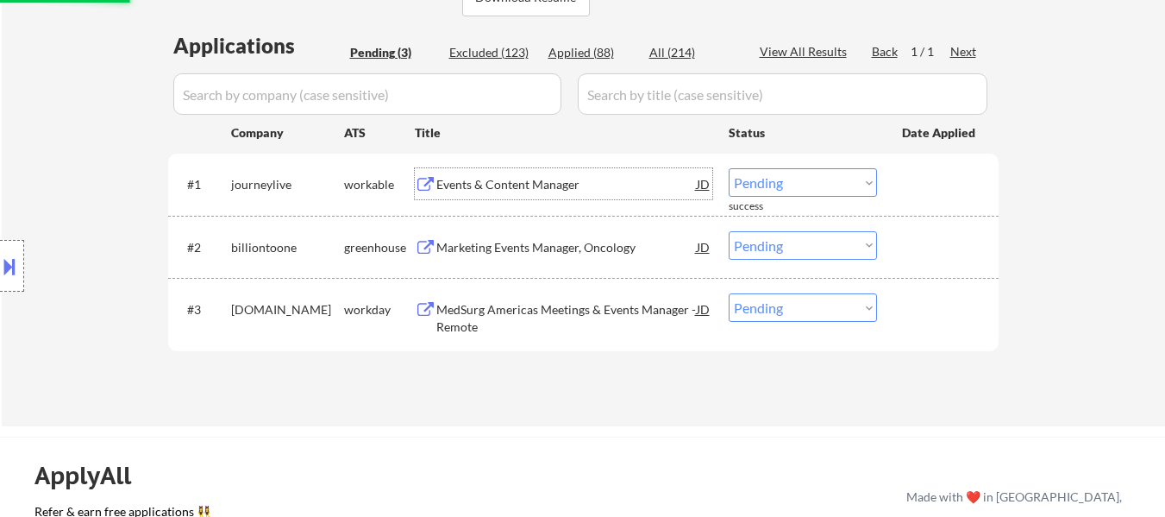
click at [530, 177] on div "Events & Content Manager" at bounding box center [566, 184] width 260 height 17
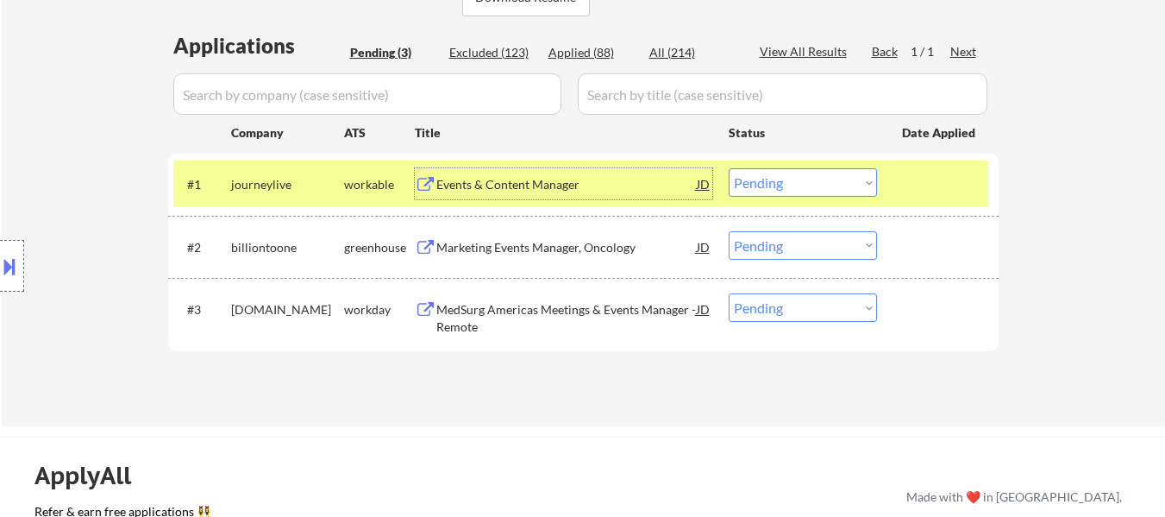
click at [799, 186] on select "Choose an option... Pending Applied Excluded (Questions) Excluded (Expired) Exc…" at bounding box center [803, 182] width 148 height 28
click at [729, 168] on select "Choose an option... Pending Applied Excluded (Questions) Excluded (Expired) Exc…" at bounding box center [803, 182] width 148 height 28
click at [617, 248] on div "Marketing Events Manager, Oncology" at bounding box center [566, 247] width 260 height 17
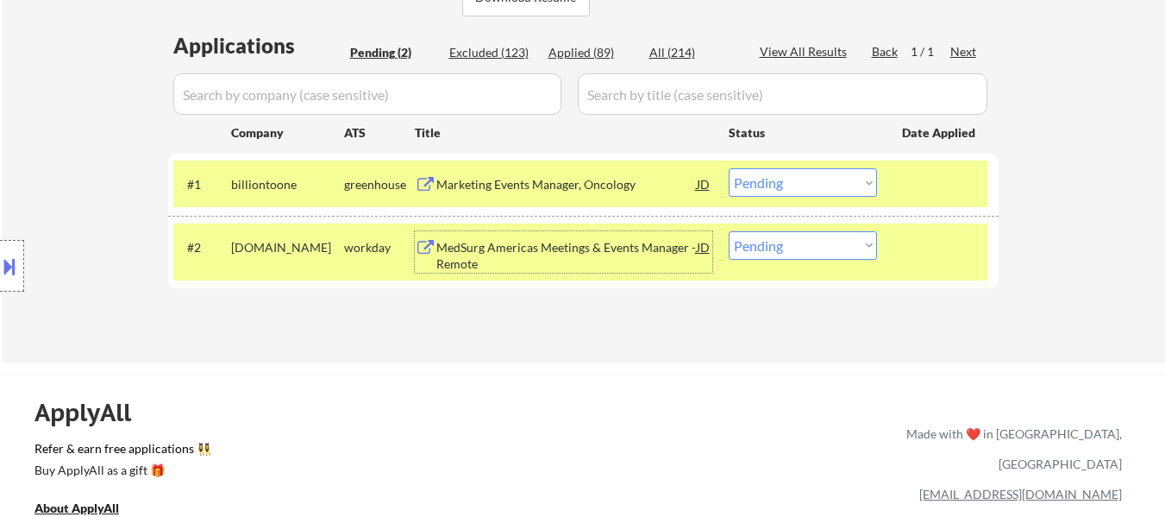
click at [808, 185] on select "Choose an option... Pending Applied Excluded (Questions) Excluded (Expired) Exc…" at bounding box center [803, 182] width 148 height 28
click at [729, 168] on select "Choose an option... Pending Applied Excluded (Questions) Excluded (Expired) Exc…" at bounding box center [803, 182] width 148 height 28
click at [596, 248] on div "MedSurg Americas Meetings & Events Manager - Remote" at bounding box center [566, 256] width 260 height 34
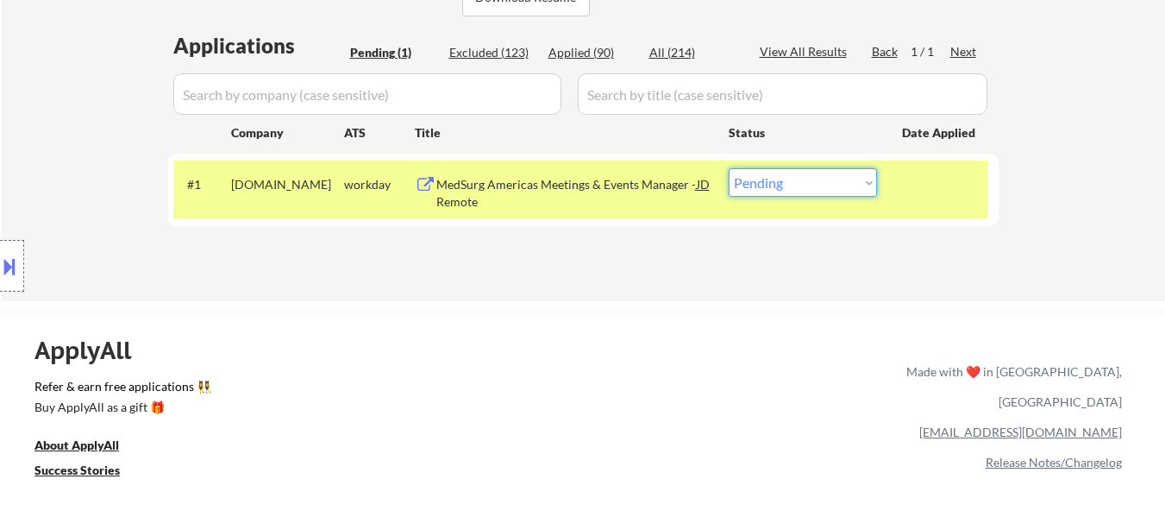
click at [797, 180] on select "Choose an option... Pending Applied Excluded (Questions) Excluded (Expired) Exc…" at bounding box center [803, 182] width 148 height 28
select select ""applied""
click at [729, 168] on select "Choose an option... Pending Applied Excluded (Questions) Excluded (Expired) Exc…" at bounding box center [803, 182] width 148 height 28
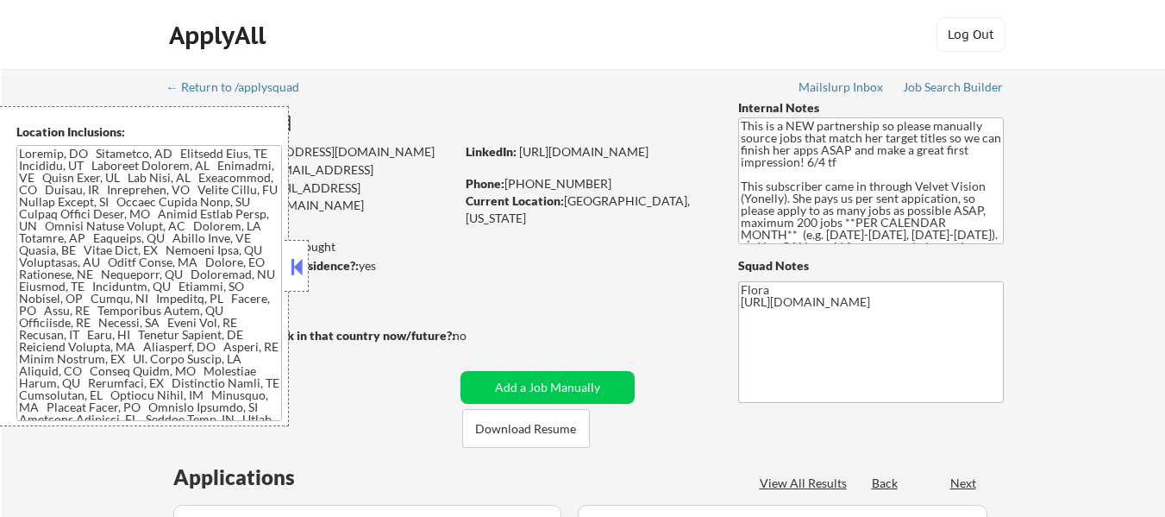
select select ""pending""
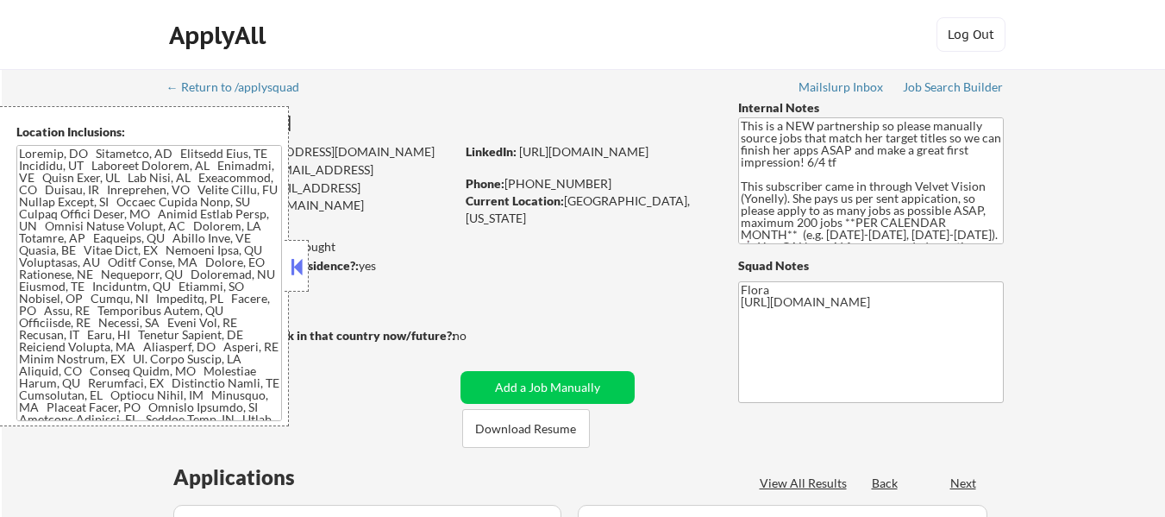
select select ""pending""
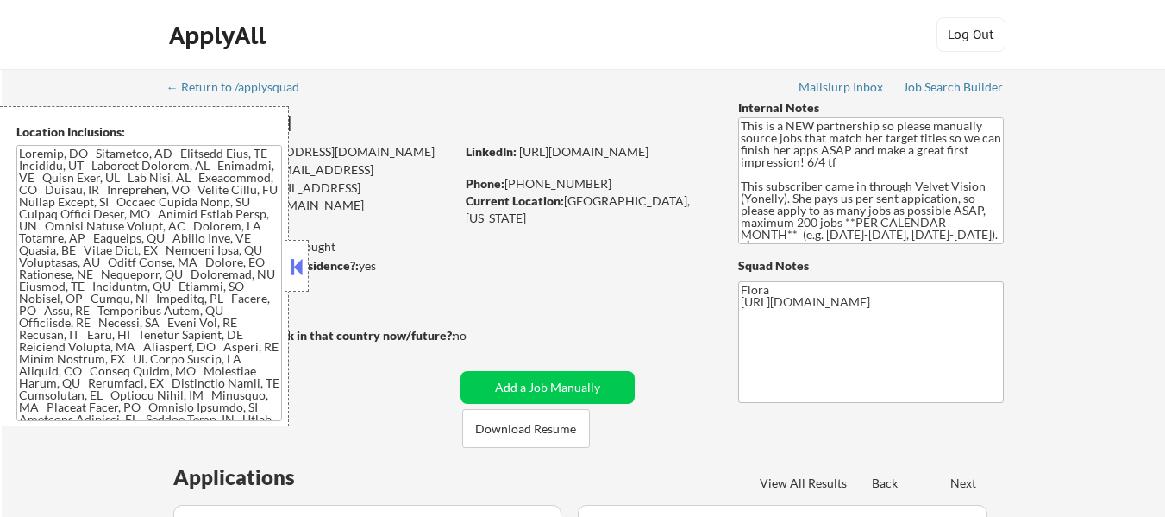
select select ""pending""
drag, startPoint x: 587, startPoint y: 482, endPoint x: 1000, endPoint y: 4, distance: 631.6
click at [588, 482] on div "Applied (87)" at bounding box center [592, 483] width 86 height 17
click at [295, 254] on button at bounding box center [296, 267] width 19 height 26
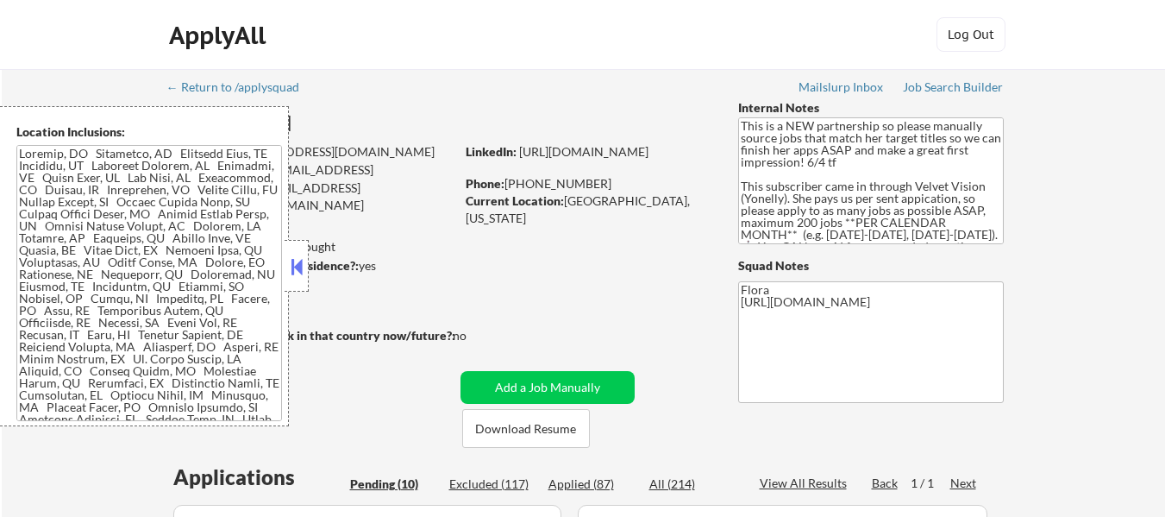
select select ""applied""
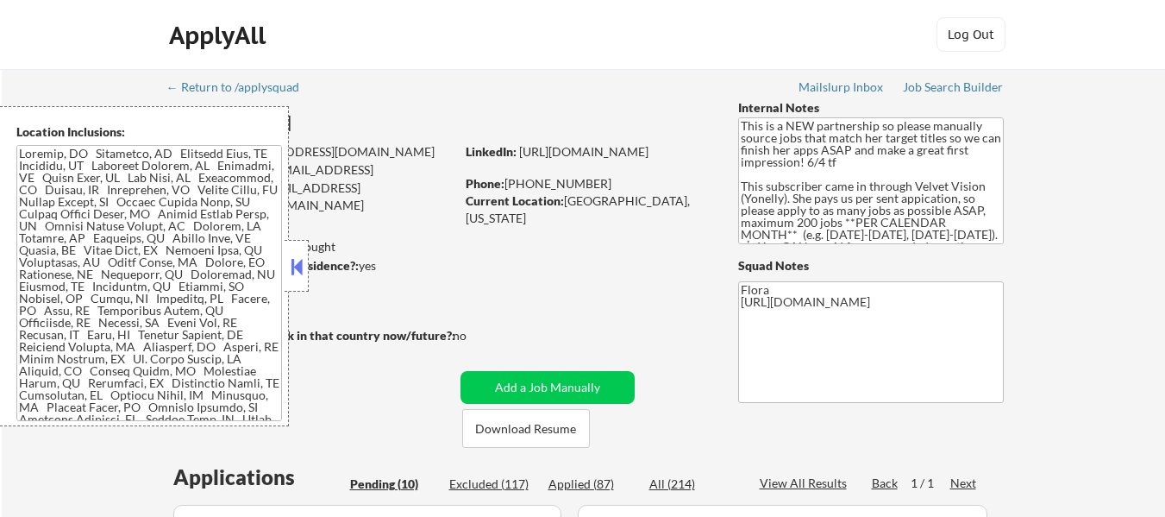
select select ""applied""
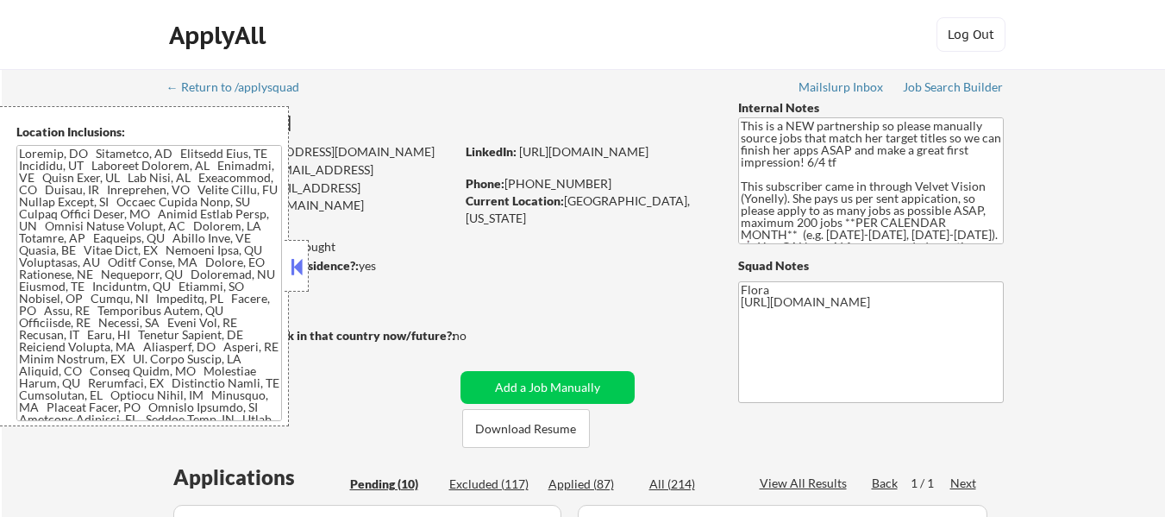
select select ""applied""
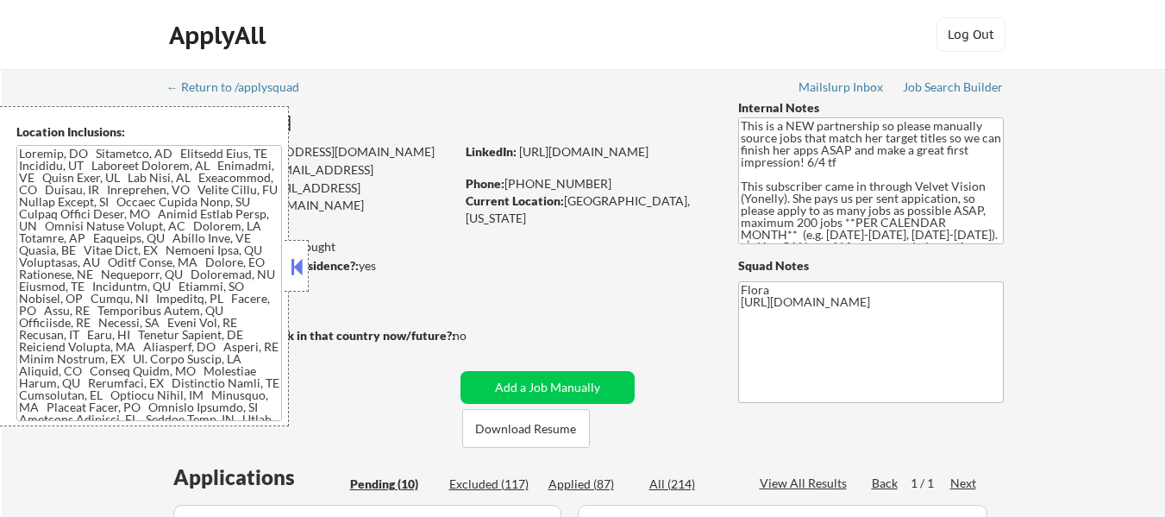
select select ""applied""
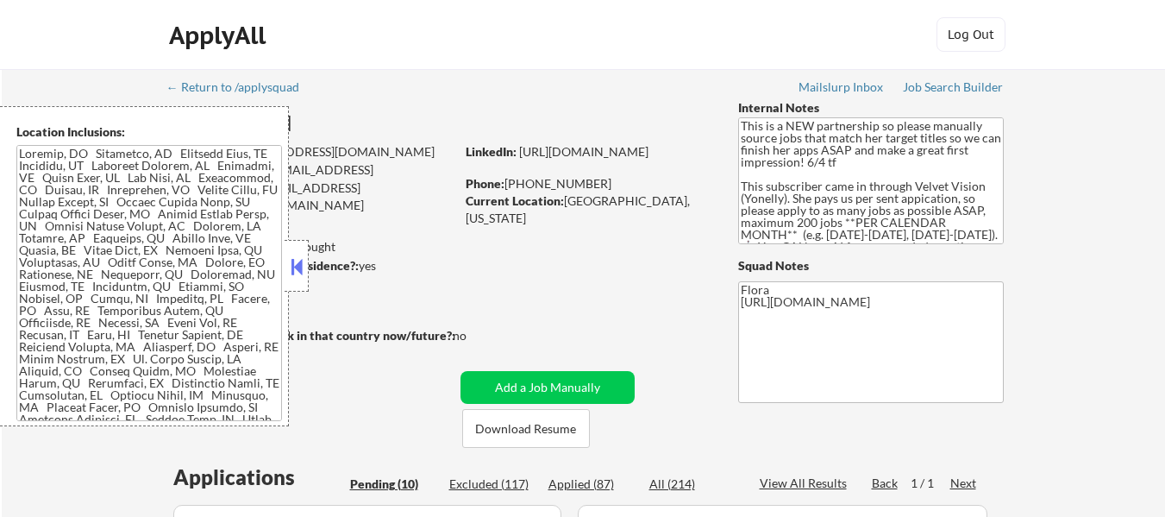
select select ""applied""
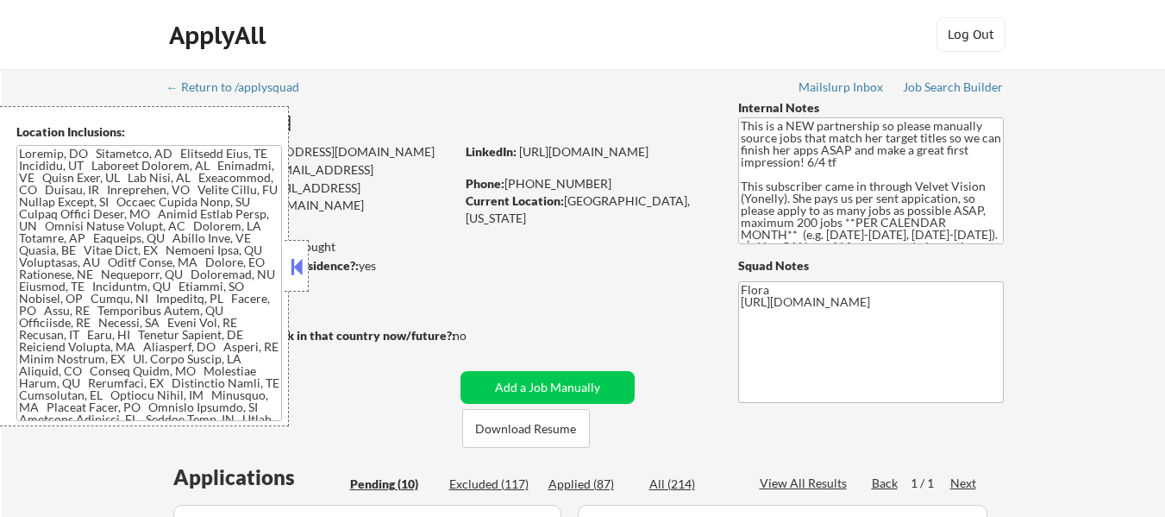
select select ""applied""
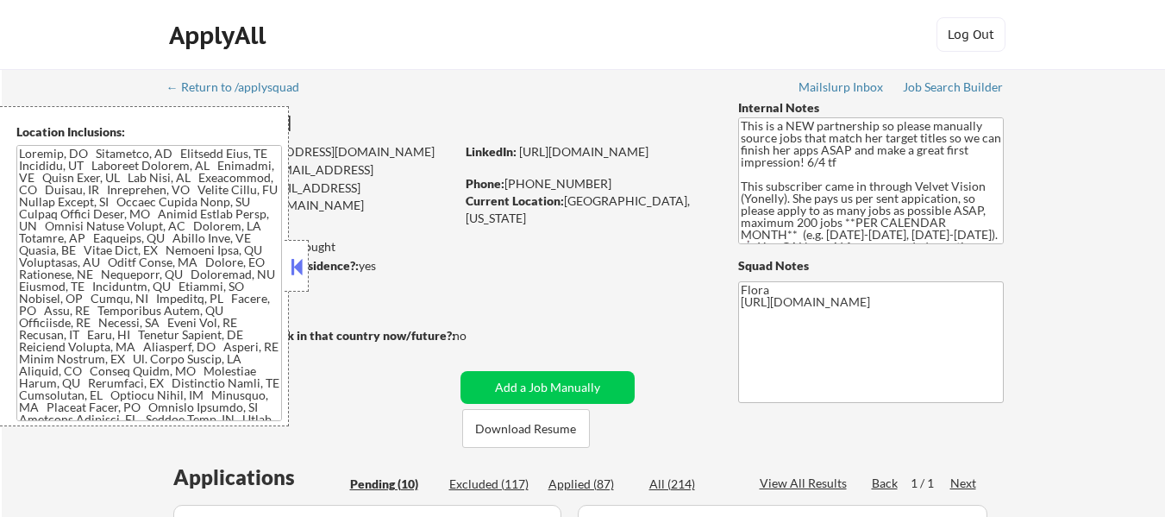
select select ""applied""
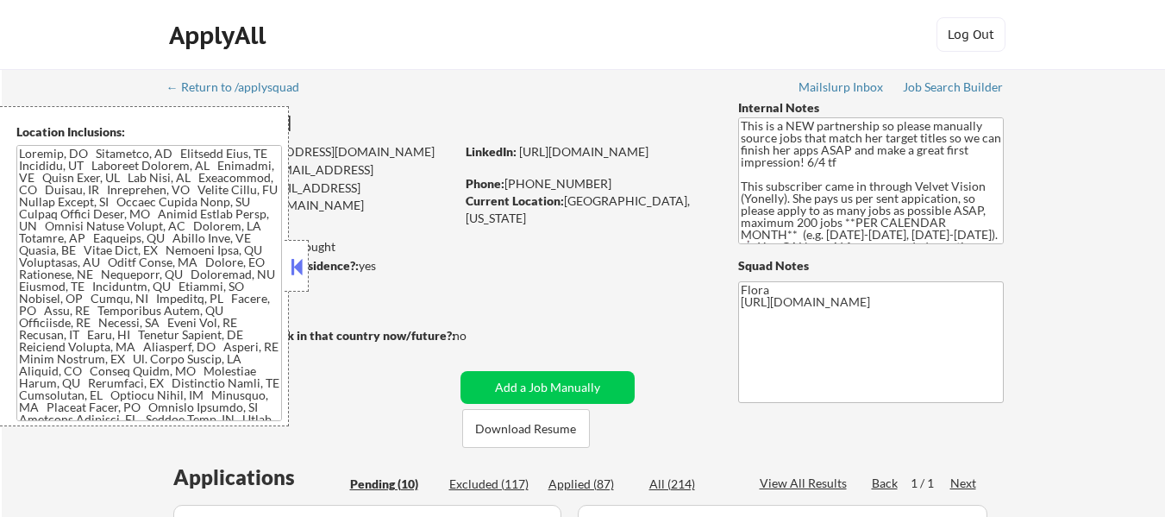
select select ""applied""
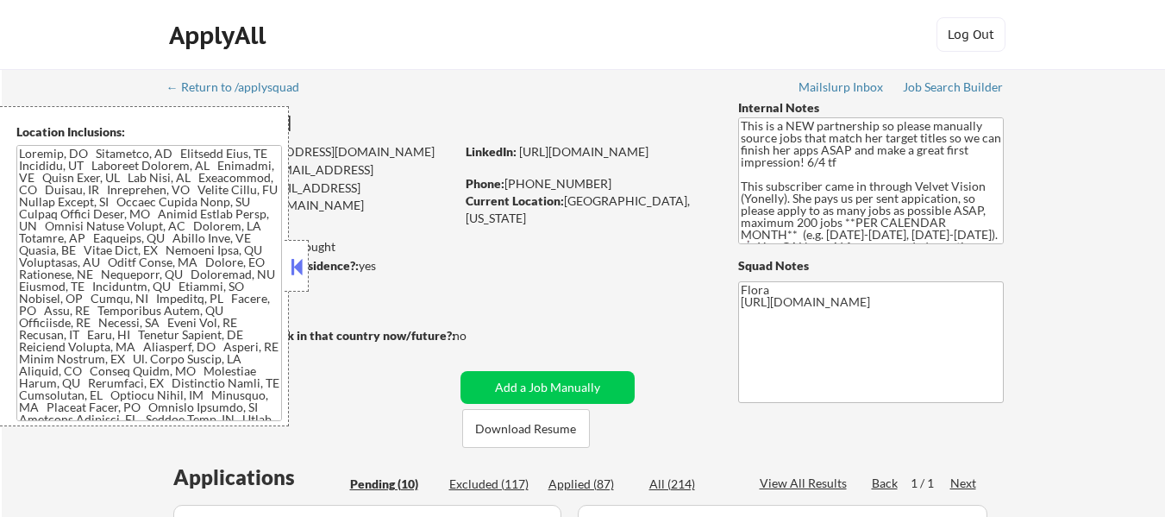
select select ""applied""
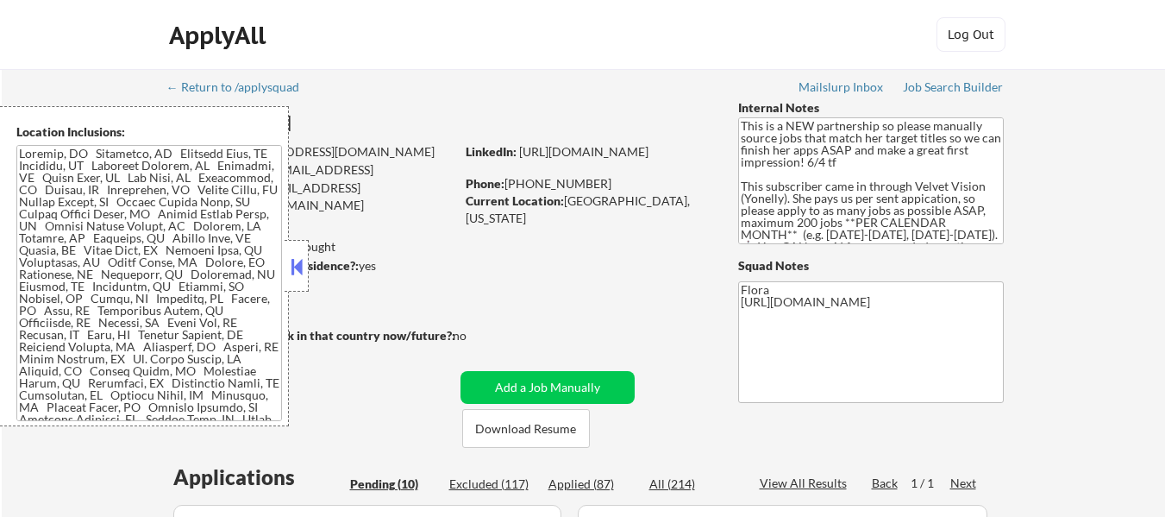
select select ""applied""
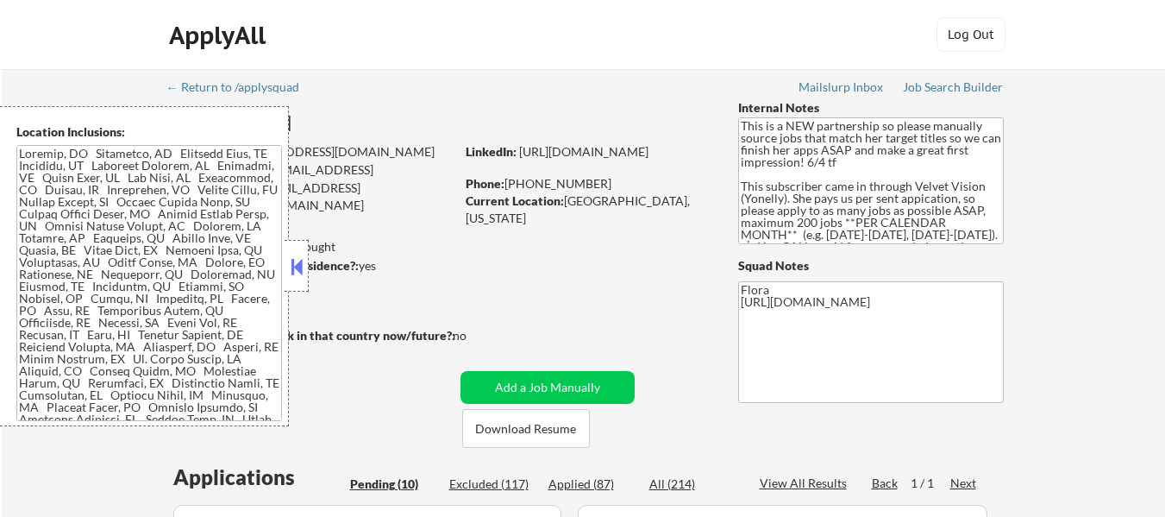
select select ""applied""
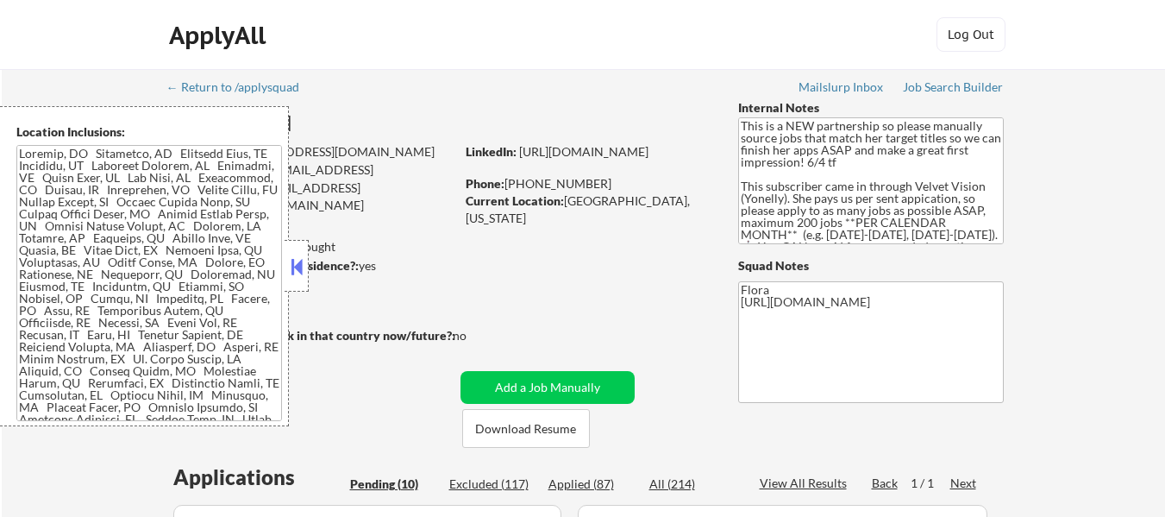
select select ""applied""
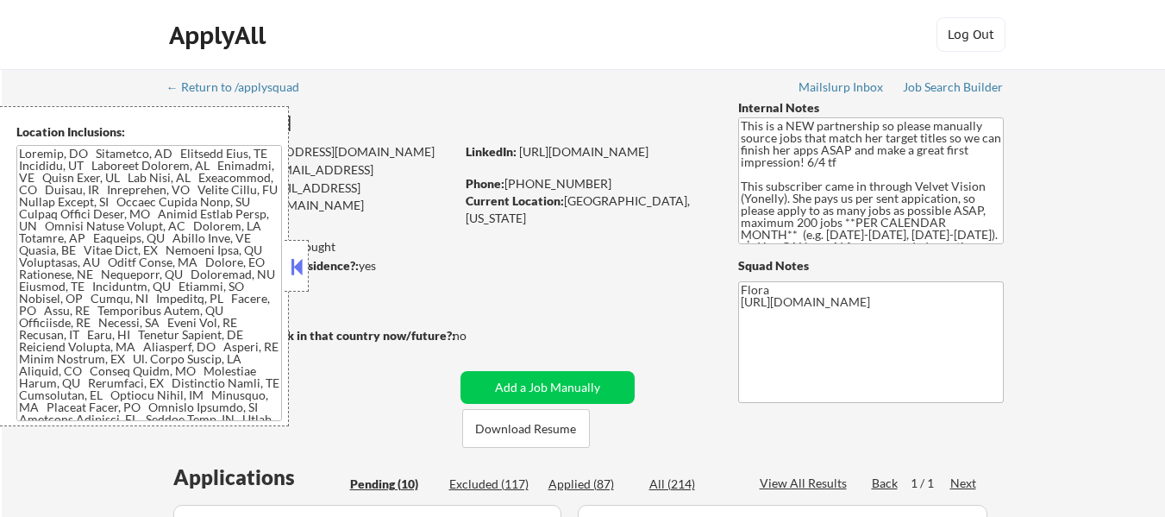
select select ""applied""
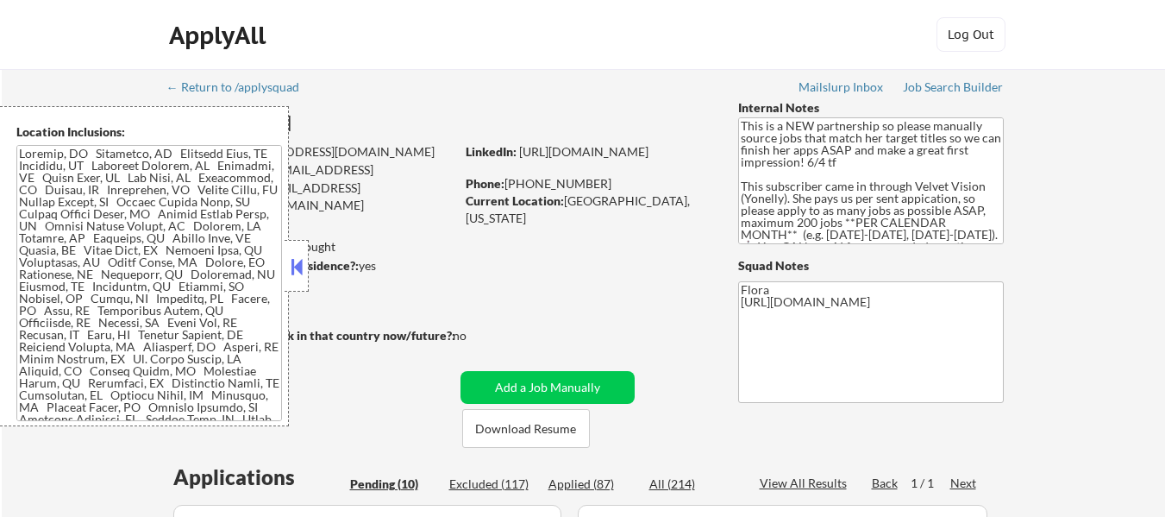
select select ""applied""
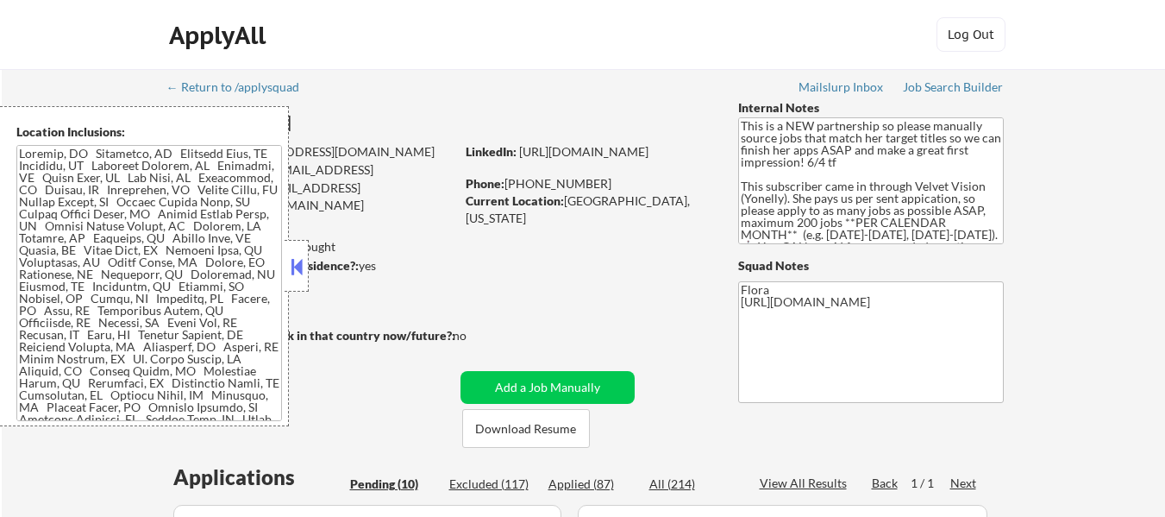
select select ""applied""
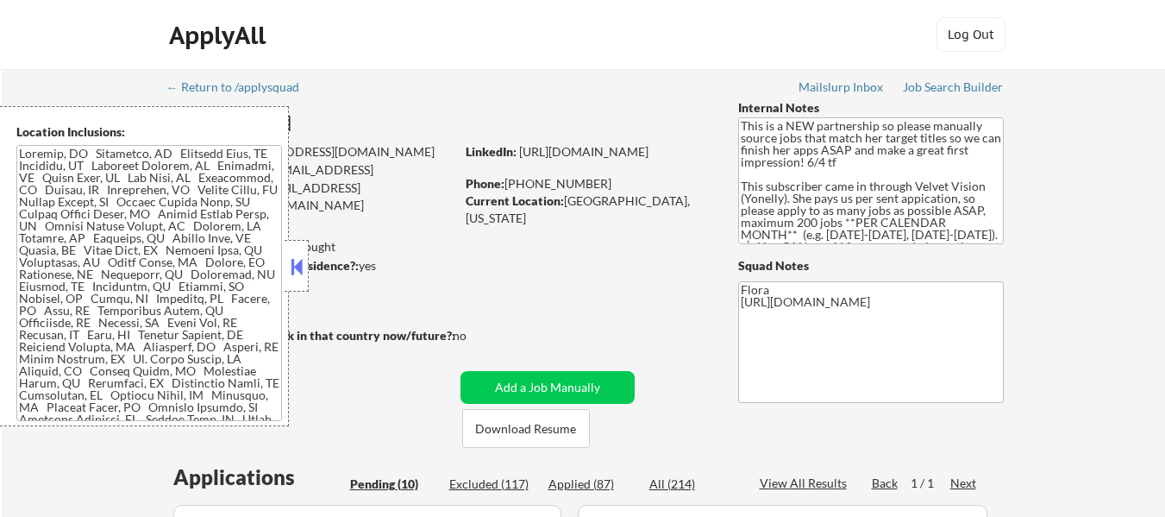
select select ""applied""
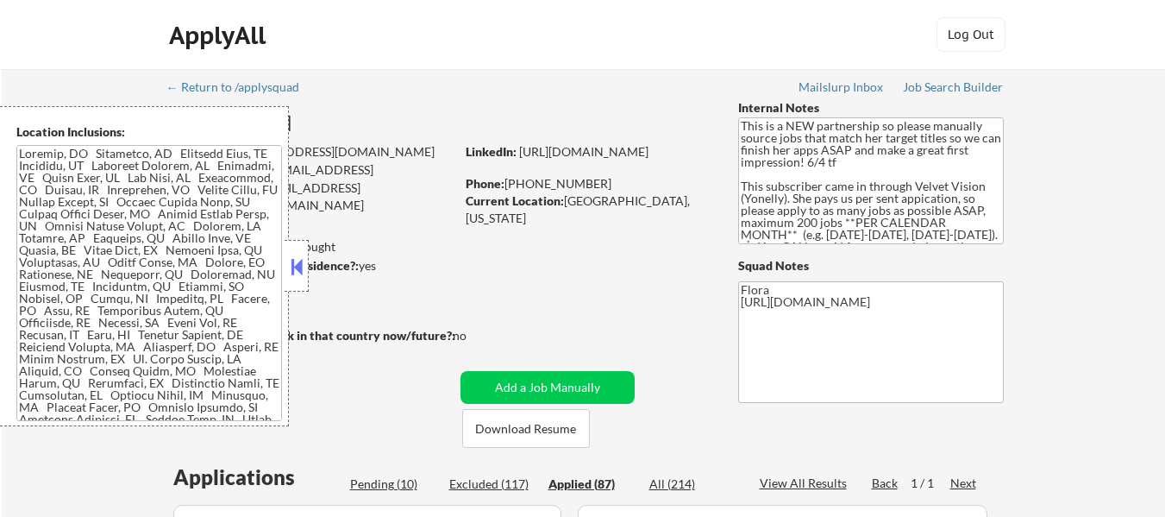
select select ""applied""
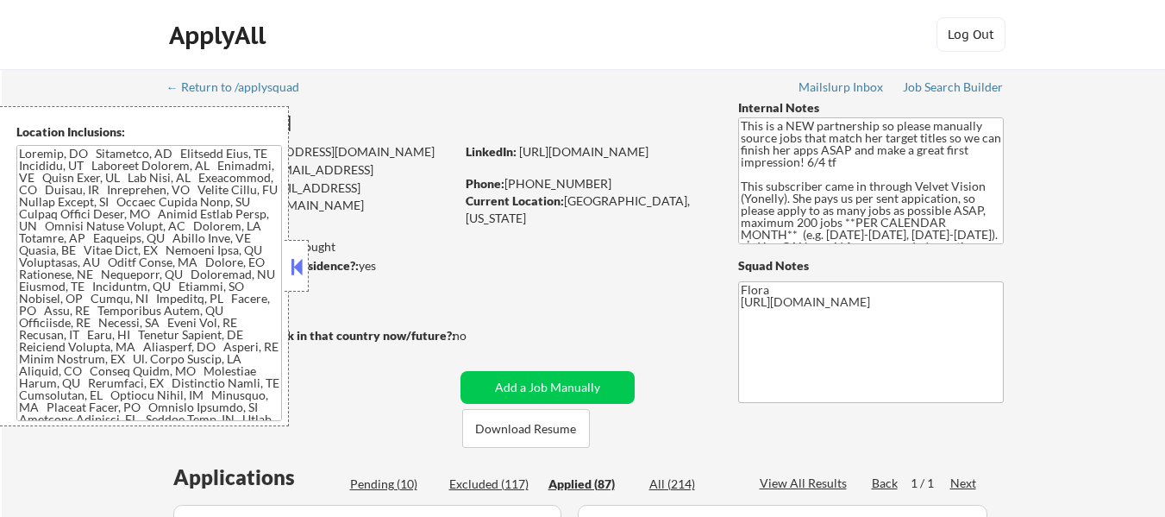
select select ""applied""
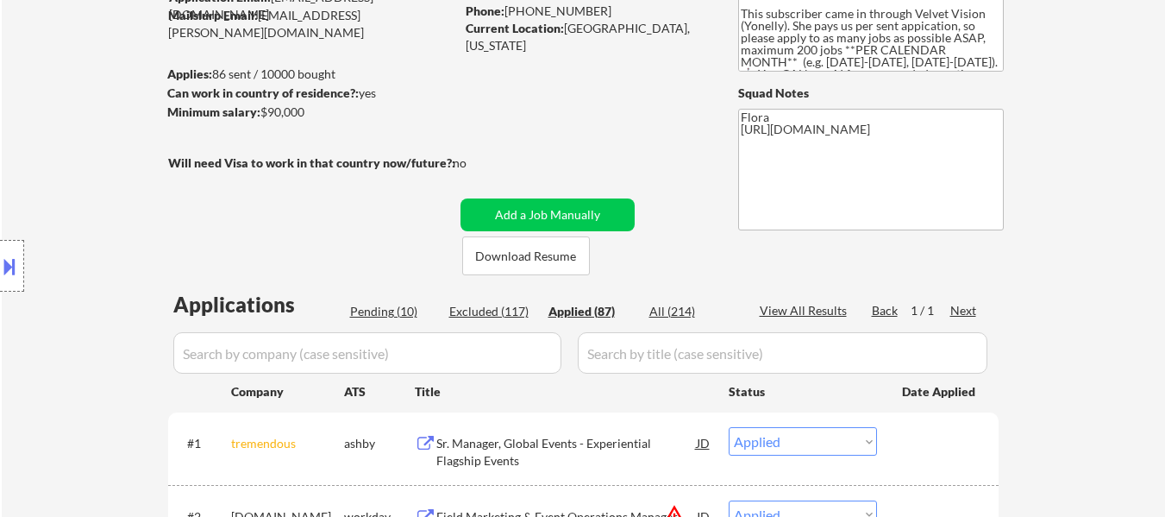
select select ""applied""
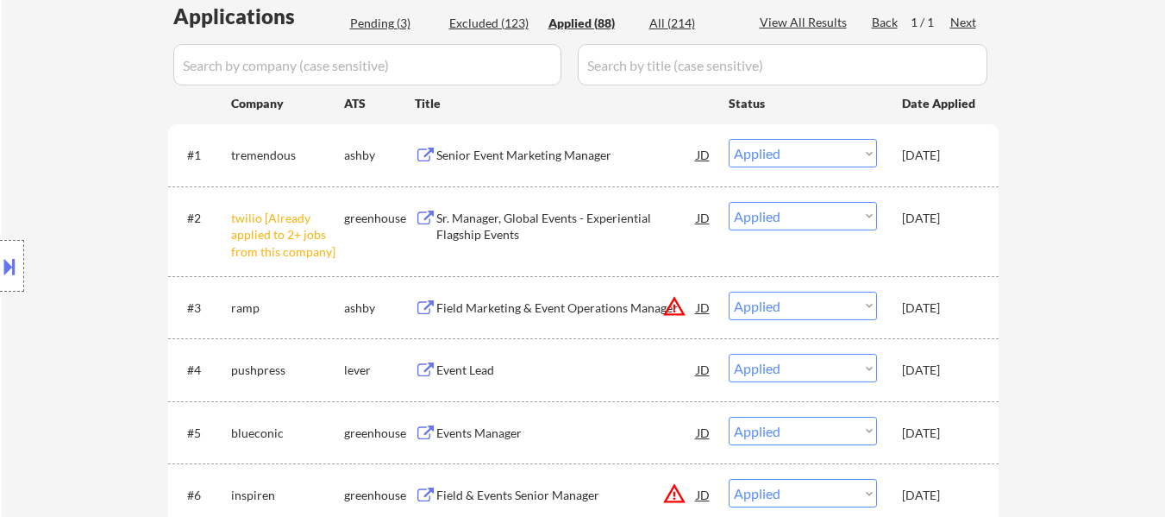
scroll to position [431, 0]
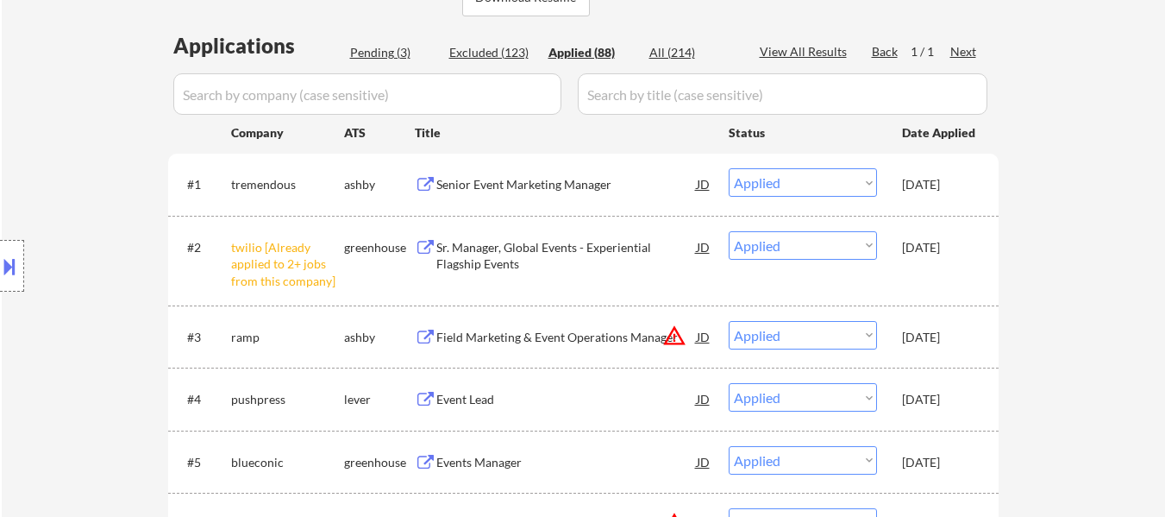
select select ""applied""
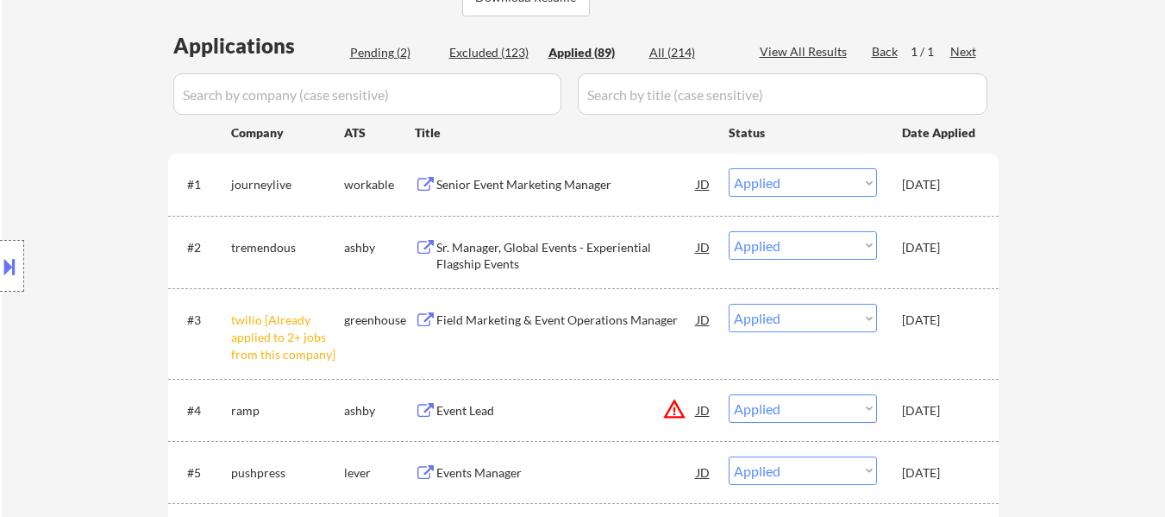
select select ""applied""
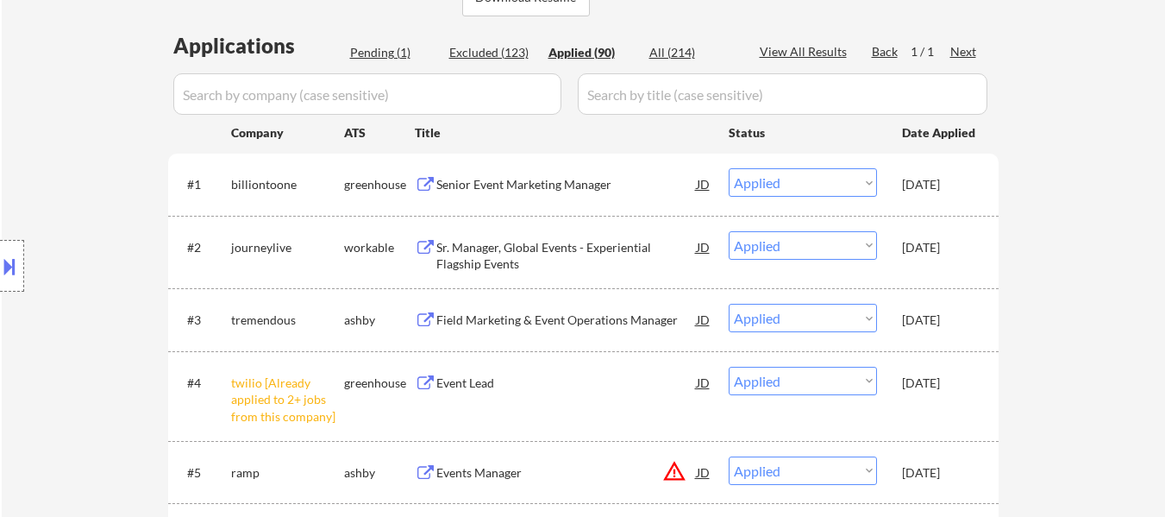
select select ""applied""
